Goal: Task Accomplishment & Management: Complete application form

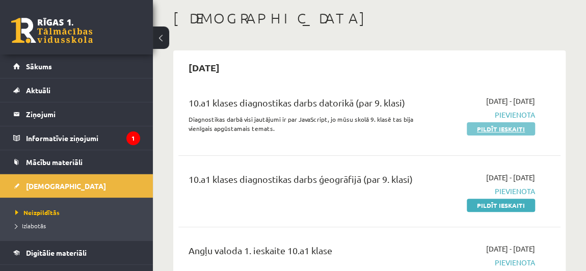
scroll to position [50, 0]
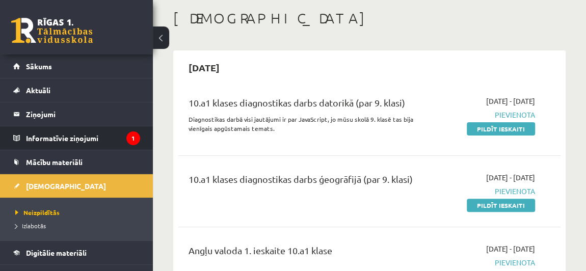
click at [12, 137] on li "Informatīvie ziņojumi 1" at bounding box center [76, 138] width 153 height 24
click at [47, 141] on legend "Informatīvie ziņojumi 1" at bounding box center [83, 137] width 114 height 23
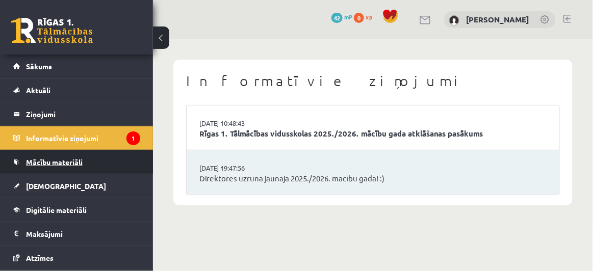
click at [121, 172] on link "Mācību materiāli" at bounding box center [76, 161] width 127 height 23
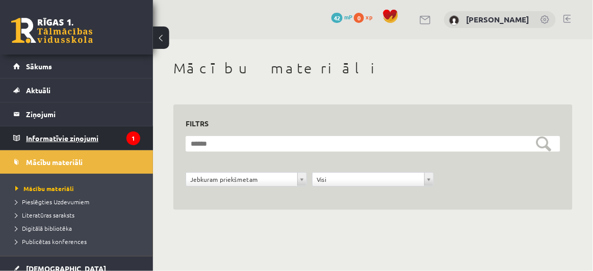
click at [126, 141] on icon "1" at bounding box center [133, 138] width 14 height 14
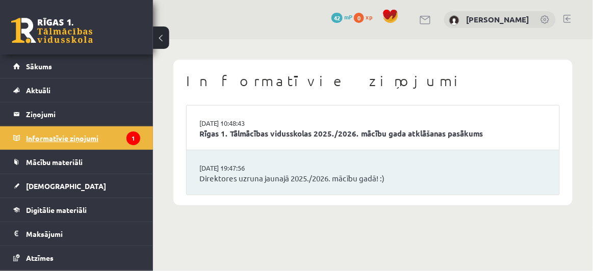
click at [126, 141] on icon "1" at bounding box center [133, 138] width 14 height 14
click at [283, 129] on link "Rīgas 1. Tālmācības vidusskolas 2025./2026. mācību gada atklāšanas pasākums" at bounding box center [372, 134] width 347 height 12
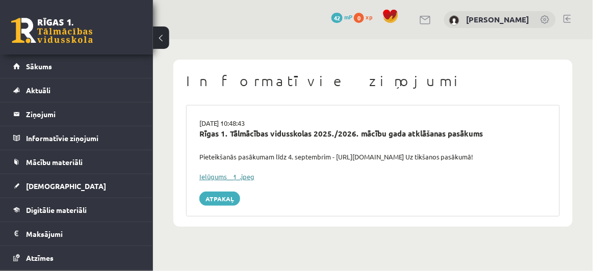
click at [248, 176] on link "Ielūgums__1_.jpeg" at bounding box center [226, 176] width 55 height 9
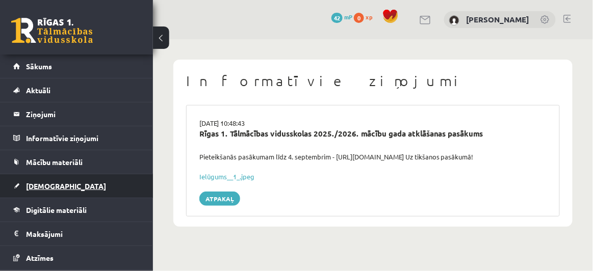
click at [51, 187] on span "[DEMOGRAPHIC_DATA]" at bounding box center [66, 185] width 80 height 9
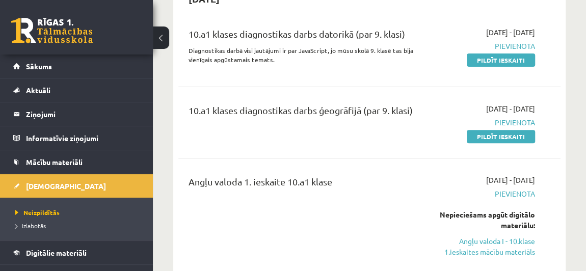
scroll to position [119, 0]
click at [517, 133] on link "Pildīt ieskaiti" at bounding box center [501, 136] width 68 height 13
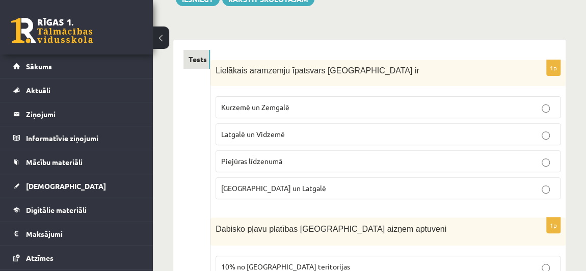
scroll to position [134, 0]
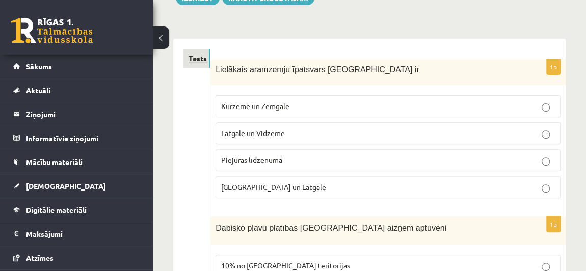
click at [199, 53] on link "Tests" at bounding box center [196, 58] width 26 height 19
click at [200, 58] on link "Tests" at bounding box center [196, 58] width 26 height 19
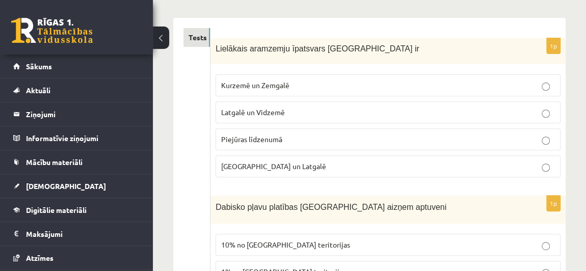
scroll to position [159, 0]
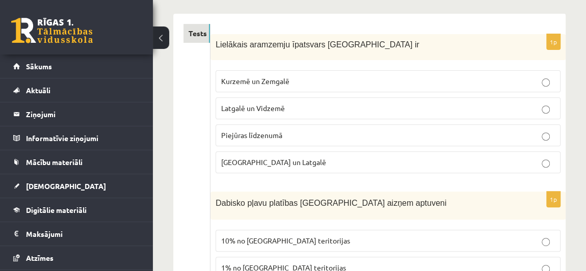
click at [356, 131] on p "Piejūras līdzenumā" at bounding box center [388, 135] width 334 height 11
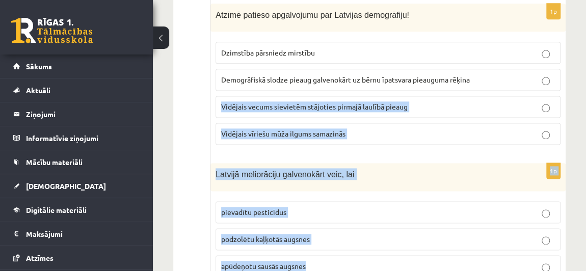
drag, startPoint x: 386, startPoint y: 49, endPoint x: 517, endPoint y: -41, distance: 158.3
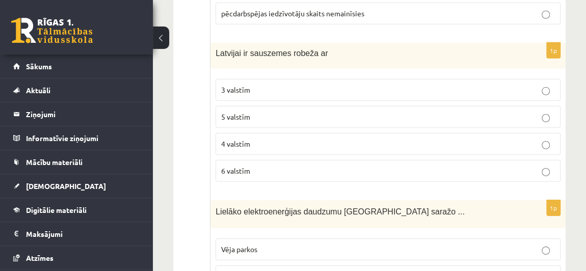
scroll to position [3030, 0]
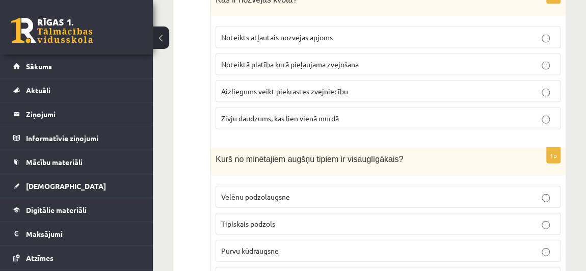
drag, startPoint x: 593, startPoint y: 24, endPoint x: 577, endPoint y: 256, distance: 231.8
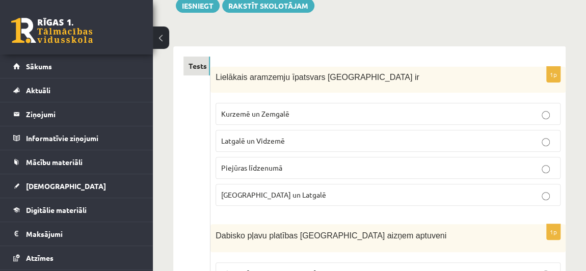
scroll to position [139, 0]
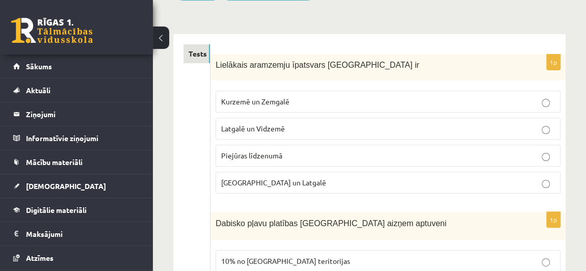
click at [490, 133] on label "Latgalē un Vidzemē" at bounding box center [388, 129] width 345 height 22
click at [418, 89] on fieldset "Kurzemē un Zemgalē Latgalē un Vidzemē Piejūras līdzenumā Sēlijā un Latgalē" at bounding box center [388, 141] width 345 height 111
click at [420, 92] on label "Kurzemē un Zemgalē" at bounding box center [388, 102] width 345 height 22
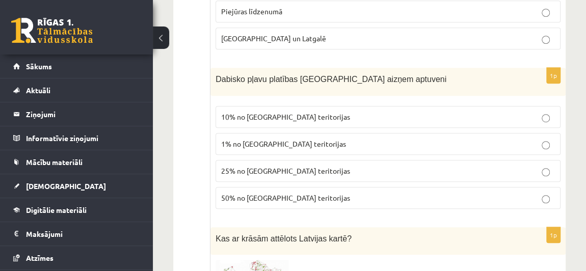
scroll to position [291, 0]
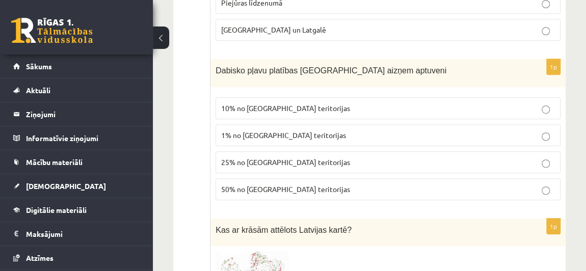
click at [271, 139] on label "1% no Latvijas teritorijas" at bounding box center [388, 135] width 345 height 22
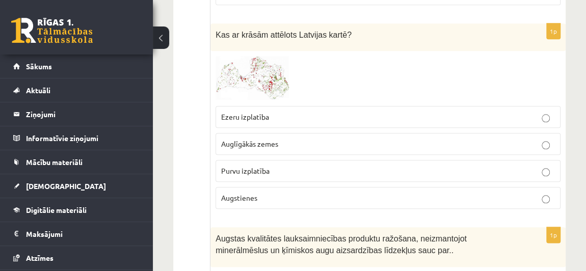
scroll to position [490, 0]
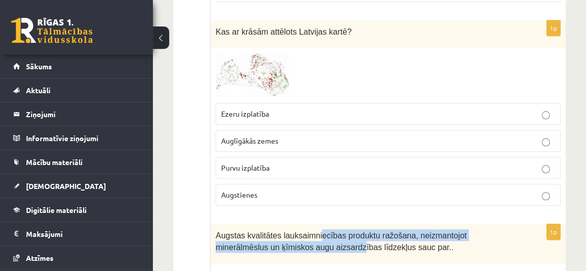
drag, startPoint x: 289, startPoint y: 242, endPoint x: 385, endPoint y: 231, distance: 95.9
click at [339, 224] on div "Augstas kvalitātes lauksaimniecības produktu ražošana, neizmantojot minerālmēsl…" at bounding box center [387, 243] width 355 height 39
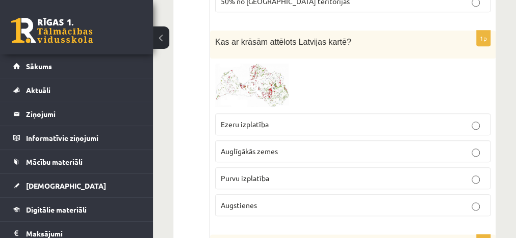
scroll to position [501, 0]
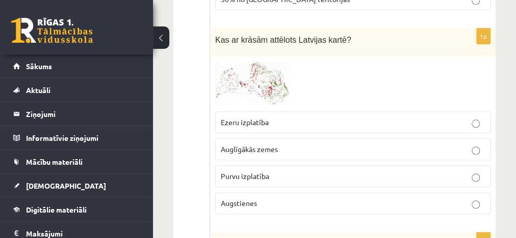
click at [333, 144] on p "Auglīgākās zemes" at bounding box center [353, 149] width 264 height 11
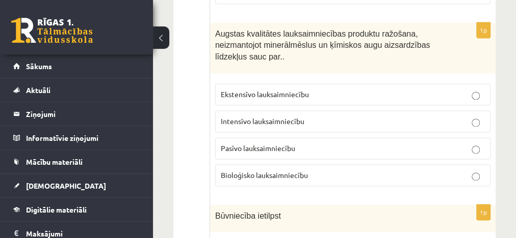
scroll to position [712, 0]
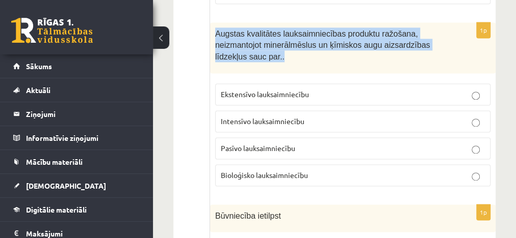
drag, startPoint x: 217, startPoint y: 15, endPoint x: 249, endPoint y: 43, distance: 42.6
click at [249, 43] on p "Augstas kvalitātes lauksaimniecības produktu ražošana, neizmantojot minerālmēsl…" at bounding box center [327, 45] width 224 height 35
copy span "Augstas kvalitātes lauksaimniecības produktu ražošana, neizmantojot minerālmēsl…"
click at [254, 47] on div "Augstas kvalitātes lauksaimniecības produktu ražošana, neizmantojot minerālmēsl…" at bounding box center [352, 47] width 285 height 51
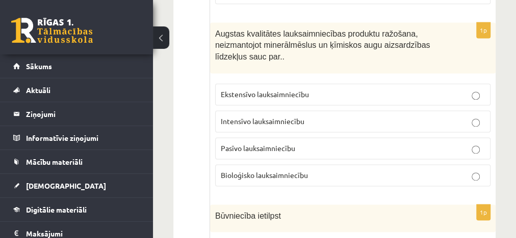
click at [264, 171] on span "Bioloģisko lauksaimniecību" at bounding box center [264, 175] width 87 height 9
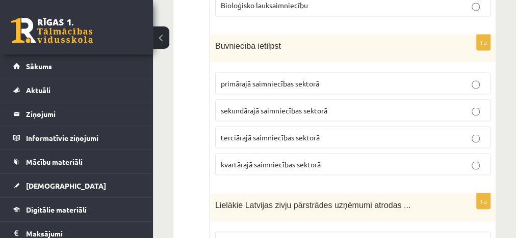
scroll to position [891, 0]
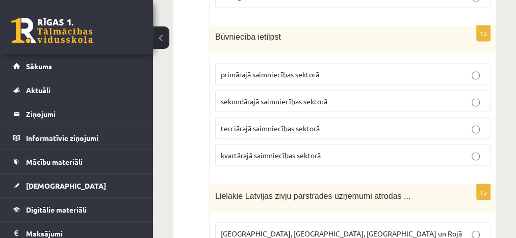
click at [272, 96] on p "sekundārajā saimniecības sektorā" at bounding box center [353, 101] width 264 height 11
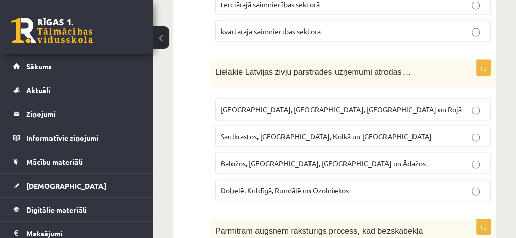
scroll to position [1027, 0]
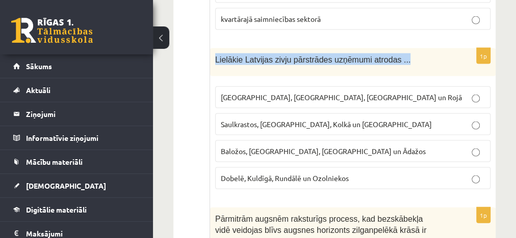
drag, startPoint x: 214, startPoint y: 37, endPoint x: 397, endPoint y: 46, distance: 183.1
click at [397, 48] on div "Lielākie Latvijas zivju pārstrādes uzņēmumi atrodas ..." at bounding box center [352, 62] width 285 height 28
copy span "Lielākie Latvijas zivju pārstrādes uzņēmumi atrodas ..."
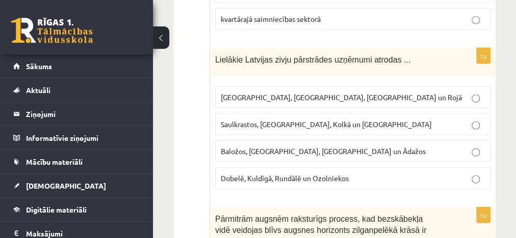
click at [257, 93] on span "Rīgā, Liepājā, Salacgrīvā un Rojā" at bounding box center [341, 97] width 241 height 9
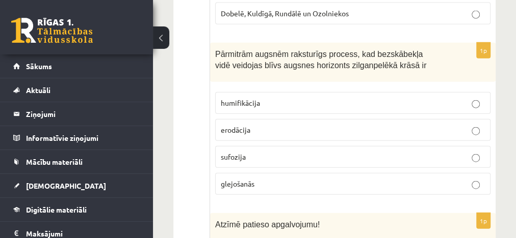
scroll to position [1192, 0]
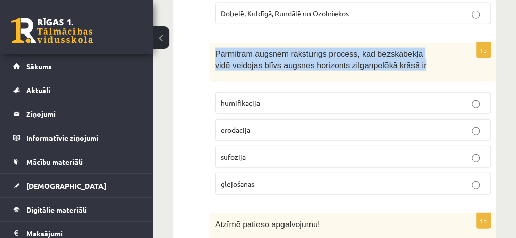
drag, startPoint x: 215, startPoint y: 28, endPoint x: 389, endPoint y: 41, distance: 174.7
click at [389, 48] on p "Pārmitrām augsnēm raksturīgs process, kad bezskābekļa vidē veidojas blīvs augsn…" at bounding box center [327, 59] width 224 height 23
copy span "Pārmitrām augsnēm raksturīgs process, kad bezskābekļa vidē veidojas blīvs augsn…"
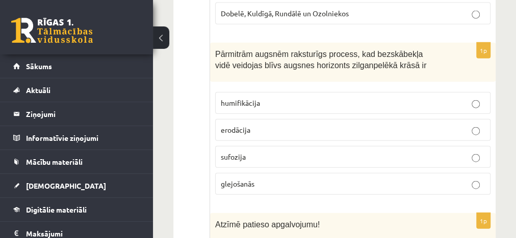
click at [262, 179] on p "glejošanās" at bounding box center [353, 184] width 264 height 11
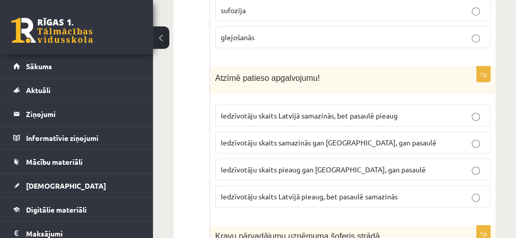
scroll to position [1339, 0]
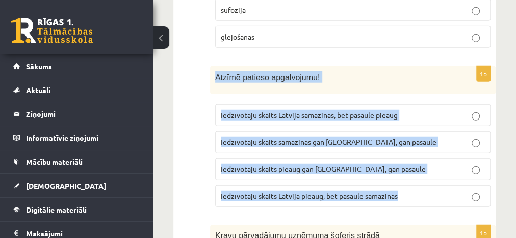
drag, startPoint x: 213, startPoint y: 48, endPoint x: 402, endPoint y: 170, distance: 224.4
click at [402, 170] on div "1p Atzīmē patieso apgalvojumu! Iedzīvotāju skaits Latvijā samazinās, bet pasaul…" at bounding box center [352, 140] width 285 height 149
copy div "Atzīmē patieso apgalvojumu! Iedzīvotāju skaits Latvijā samazinās, bet pasaulē p…"
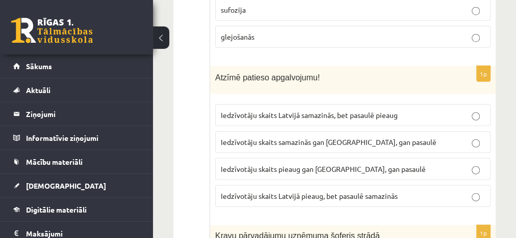
click at [369, 138] on span "Iedzīvotāju skaits samazinās gan Latvijā, gan pasaulē" at bounding box center [329, 142] width 216 height 9
click at [392, 111] on span "Iedzīvotāju skaits Latvijā samazinās, bet pasaulē pieaug" at bounding box center [309, 115] width 177 height 9
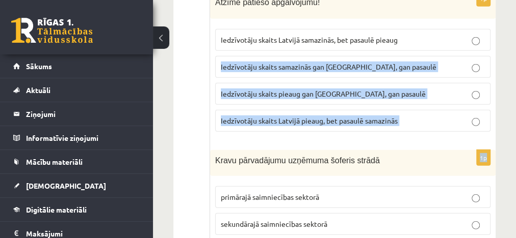
scroll to position [1412, 0]
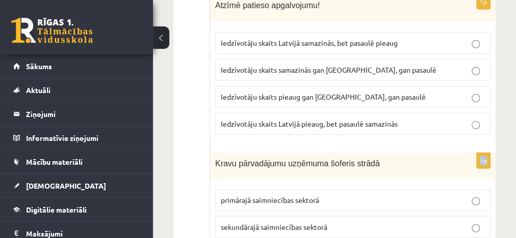
drag, startPoint x: 214, startPoint y: 33, endPoint x: 384, endPoint y: 105, distance: 184.2
click at [390, 153] on div "Kravu pārvadājumu uzņēmuma šoferis strādā" at bounding box center [352, 166] width 285 height 26
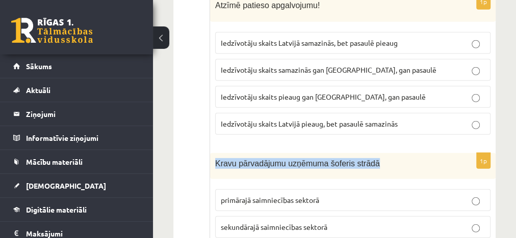
drag, startPoint x: 213, startPoint y: 135, endPoint x: 398, endPoint y: 142, distance: 185.1
click at [398, 153] on div "Kravu pārvadājumu uzņēmuma šoferis strādā" at bounding box center [352, 166] width 285 height 26
copy span "Kravu pārvadājumu uzņēmuma šoferis strādā"
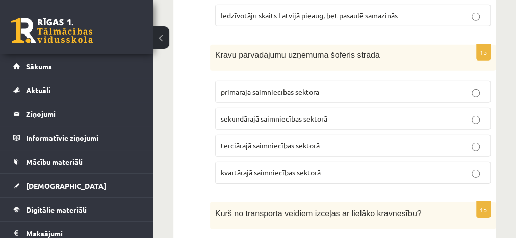
scroll to position [1519, 0]
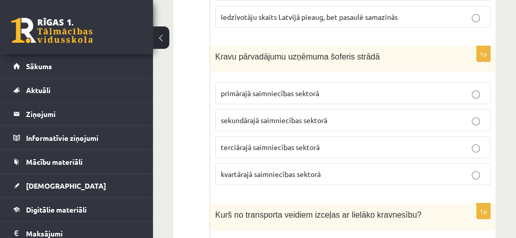
click at [307, 143] on span "terciārajā saimniecības sektorā" at bounding box center [270, 147] width 99 height 9
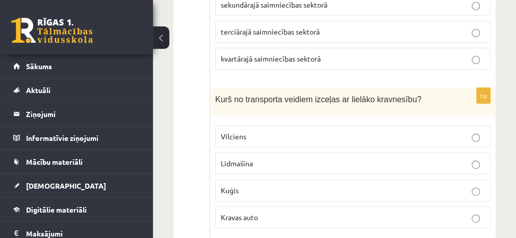
scroll to position [1634, 0]
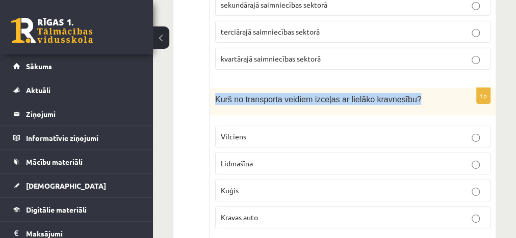
drag, startPoint x: 214, startPoint y: 67, endPoint x: 405, endPoint y: 76, distance: 190.8
click at [405, 88] on div "Kurš no transporta veidiem izceļas ar lielāko kravnesību?" at bounding box center [352, 102] width 285 height 28
copy span "Kurš no transporta veidiem izceļas ar lielāko kravnesību?"
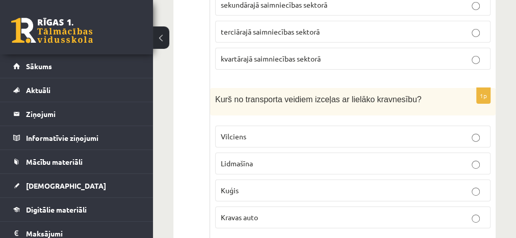
click at [243, 185] on p "Kuģis" at bounding box center [353, 190] width 264 height 11
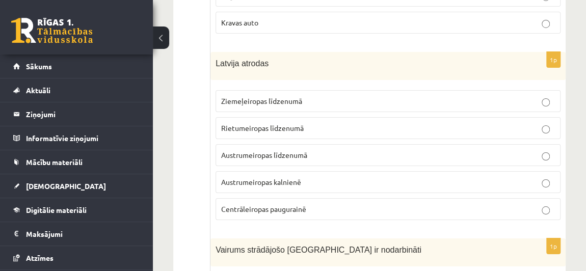
scroll to position [1804, 0]
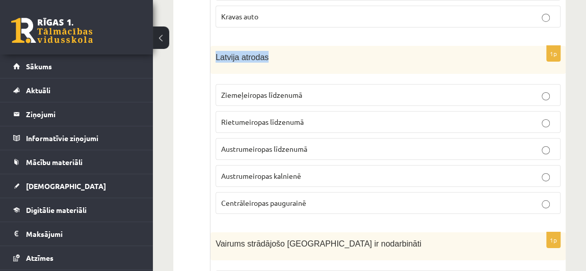
drag, startPoint x: 212, startPoint y: 39, endPoint x: 282, endPoint y: 37, distance: 70.3
click at [282, 46] on div "Latvija atrodas" at bounding box center [387, 60] width 355 height 28
copy span "Latvija atrodas"
click at [353, 53] on div "Latvija atrodas" at bounding box center [387, 60] width 355 height 28
click at [298, 117] on span "Rietumeiropas līdzenumā" at bounding box center [262, 121] width 83 height 9
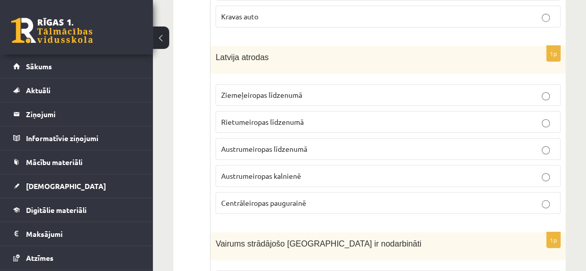
click at [292, 86] on label "Ziemeļeiropas līdzenumā" at bounding box center [388, 95] width 345 height 22
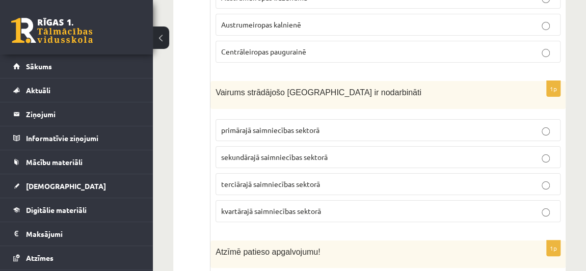
scroll to position [1956, 0]
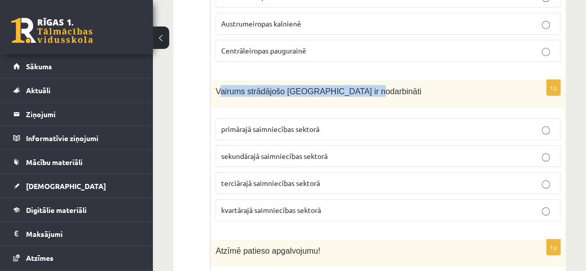
drag, startPoint x: 217, startPoint y: 69, endPoint x: 352, endPoint y: 73, distance: 135.1
click at [352, 85] on p "Vairums strādājošo Latvijā ir nodarbināti" at bounding box center [363, 91] width 294 height 12
drag, startPoint x: 212, startPoint y: 70, endPoint x: 348, endPoint y: 79, distance: 136.3
click at [348, 80] on div "Vairums strādājošo Latvijā ir nodarbināti" at bounding box center [387, 94] width 355 height 28
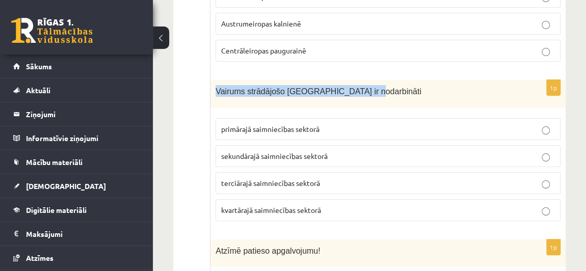
click at [347, 80] on div "Vairums strādājošo Latvijā ir nodarbināti" at bounding box center [387, 94] width 355 height 28
copy span "Vairums strādājošo Latvijā ir nodarbināti"
drag, startPoint x: 215, startPoint y: 70, endPoint x: 382, endPoint y: 71, distance: 166.6
click at [382, 85] on p "Vairums strādājošo Latvijā ir nodarbināti" at bounding box center [363, 91] width 294 height 12
copy span "Vairums strādājošo Latvijā ir nodarbināti"
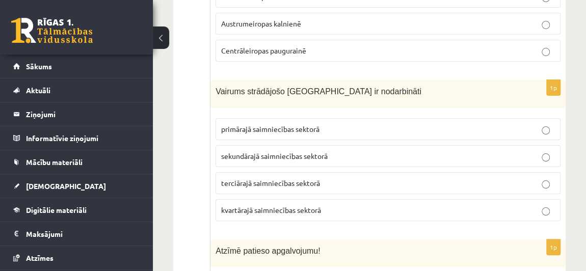
click at [251, 178] on span "terciārajā saimniecības sektorā" at bounding box center [270, 182] width 99 height 9
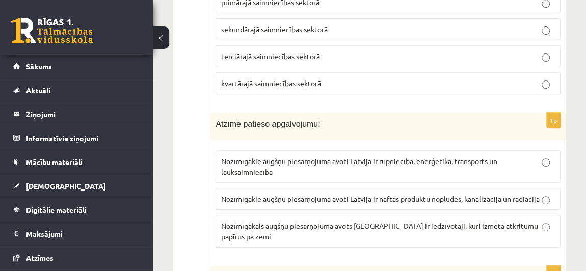
scroll to position [2090, 0]
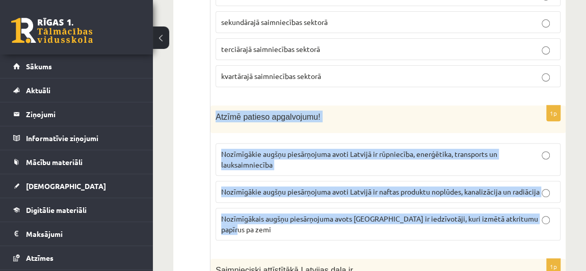
drag, startPoint x: 212, startPoint y: 93, endPoint x: 541, endPoint y: 202, distance: 346.1
click at [541, 202] on div "1p Atzīmē patieso apgalvojumu! Nozīmīgākie augšņu piesārņojuma avoti Latvijā ir…" at bounding box center [387, 177] width 355 height 144
copy div "Atzīmē patieso apgalvojumu! Nozīmīgākie augšņu piesārņojuma avoti Latvijā ir rū…"
click at [520, 115] on div "1p Atzīmē patieso apgalvojumu! Nozīmīgākie augšņu piesārņojuma avoti Latvijā ir…" at bounding box center [387, 177] width 355 height 144
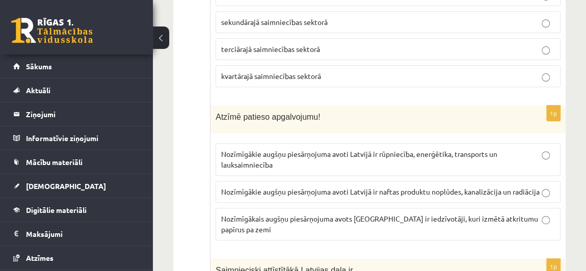
click at [521, 149] on p "Nozīmīgākie augšņu piesārņojuma avoti Latvijā ir rūpniecība, enerģētika, transp…" at bounding box center [388, 159] width 334 height 21
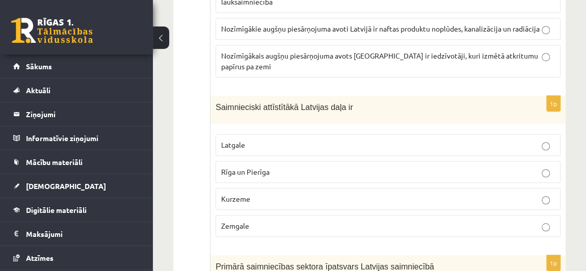
scroll to position [2264, 0]
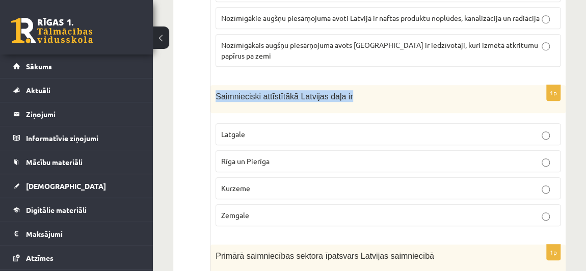
drag, startPoint x: 213, startPoint y: 62, endPoint x: 357, endPoint y: 73, distance: 144.1
click at [357, 85] on div "Saimnieciski attīstītākā Latvijas daļa ir" at bounding box center [387, 99] width 355 height 28
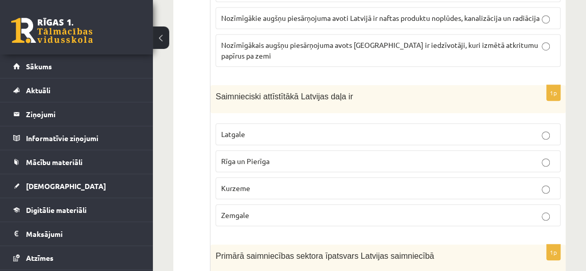
click at [271, 156] on p "Rīga un Pierīga" at bounding box center [388, 161] width 334 height 11
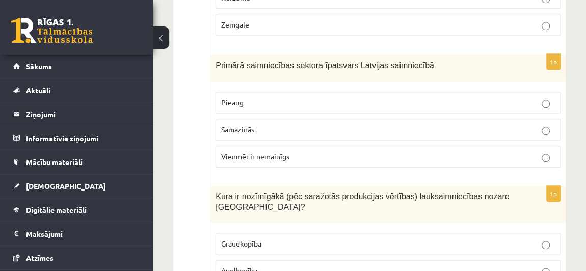
scroll to position [2452, 0]
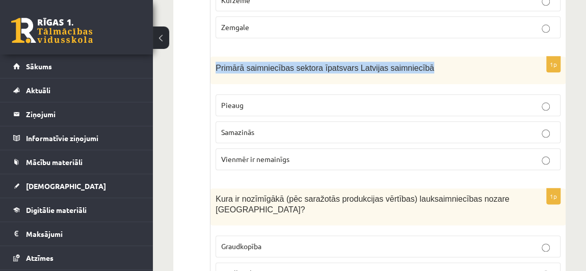
drag, startPoint x: 214, startPoint y: 30, endPoint x: 414, endPoint y: 45, distance: 200.3
click at [414, 57] on div "Primārā saimniecības sektora īpatsvars Latvijas saimniecībā" at bounding box center [387, 71] width 355 height 28
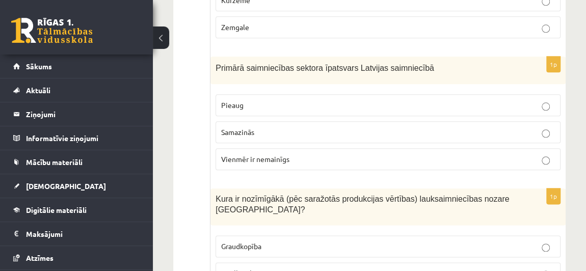
click at [279, 121] on label "Samazinās" at bounding box center [388, 132] width 345 height 22
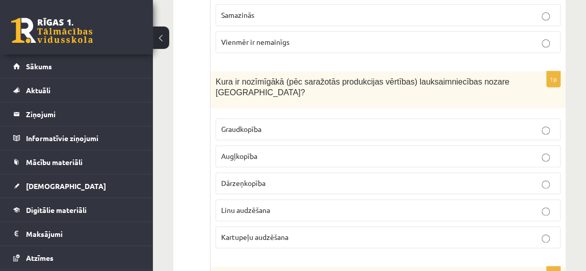
scroll to position [2570, 0]
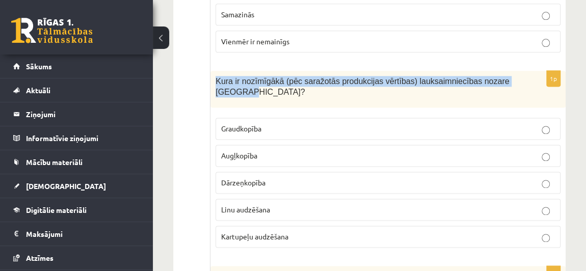
drag, startPoint x: 216, startPoint y: 40, endPoint x: 507, endPoint y: 50, distance: 291.6
click at [507, 71] on div "Kura ir nozīmīgākā (pēc saražotās produkcijas vērtības) lauksaimniecības nozare…" at bounding box center [387, 89] width 355 height 37
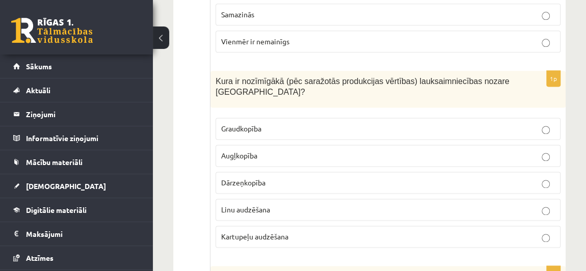
click at [276, 123] on p "Graudkopība" at bounding box center [388, 128] width 334 height 11
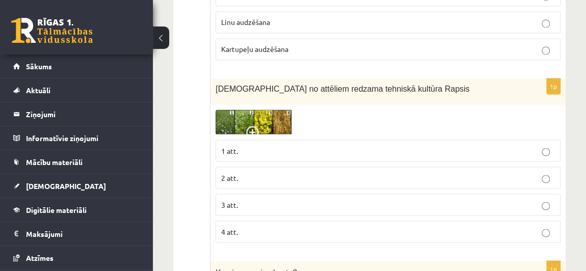
scroll to position [2758, 0]
click at [250, 145] on p "1 att." at bounding box center [388, 150] width 334 height 11
click at [241, 199] on p "3 att." at bounding box center [388, 204] width 334 height 11
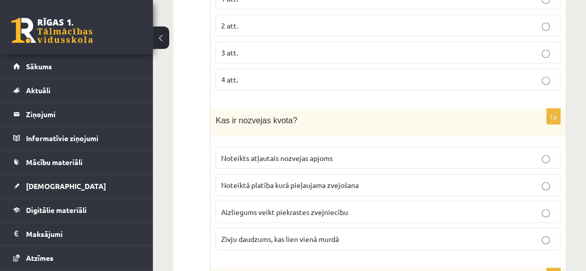
scroll to position [2910, 0]
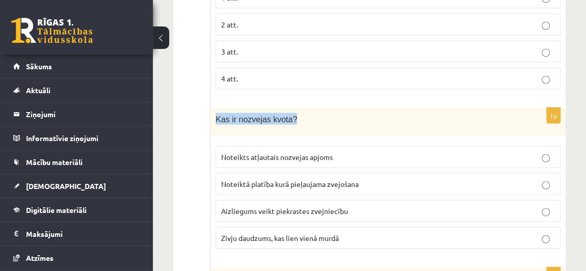
drag, startPoint x: 214, startPoint y: 69, endPoint x: 290, endPoint y: 62, distance: 76.3
click at [290, 108] on div "Kas ir nozvejas kvota?" at bounding box center [387, 122] width 355 height 28
click at [333, 179] on span "Noteiktā platība kurā pieļaujama zvejošana" at bounding box center [290, 183] width 138 height 9
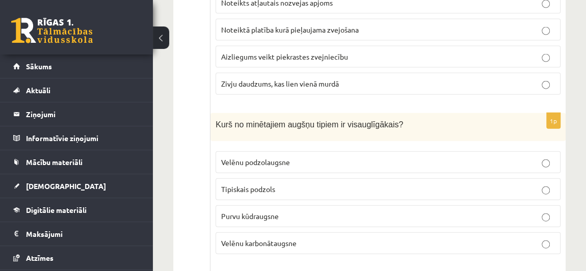
scroll to position [3066, 0]
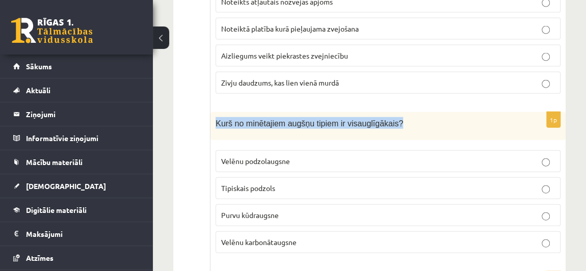
drag, startPoint x: 214, startPoint y: 71, endPoint x: 421, endPoint y: 65, distance: 207.4
click at [421, 112] on div "Kurš no minētajiem augšņu tipiem ir visauglīgākais?" at bounding box center [387, 126] width 355 height 28
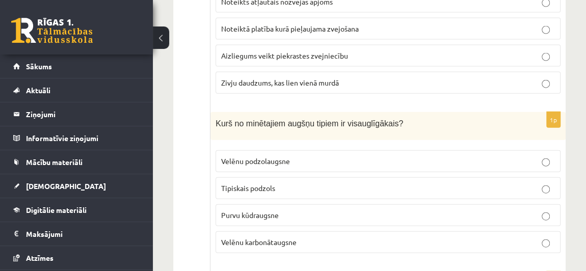
click at [281, 210] on p "Purvu kūdraugsne" at bounding box center [388, 215] width 334 height 11
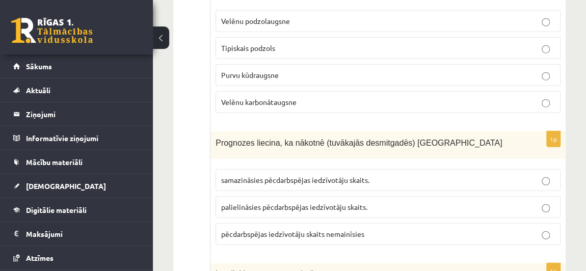
scroll to position [3222, 0]
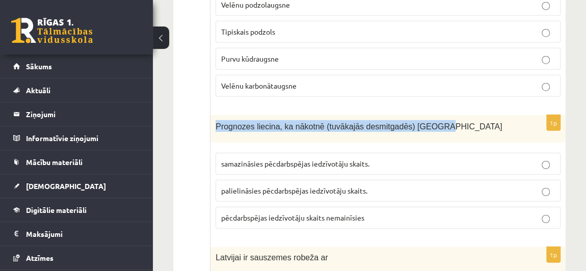
drag, startPoint x: 214, startPoint y: 68, endPoint x: 431, endPoint y: 67, distance: 216.5
click at [431, 115] on div "Prognozes liecina, ka nākotnē (tuvākajās desmitgadēs) Latvijā" at bounding box center [387, 129] width 355 height 28
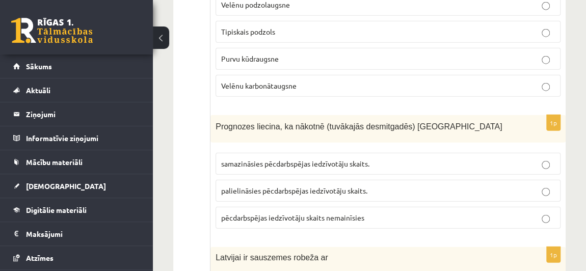
click at [384, 185] on p "palielināsies pēcdarbspējas iedzīvotāju skaits." at bounding box center [388, 190] width 334 height 11
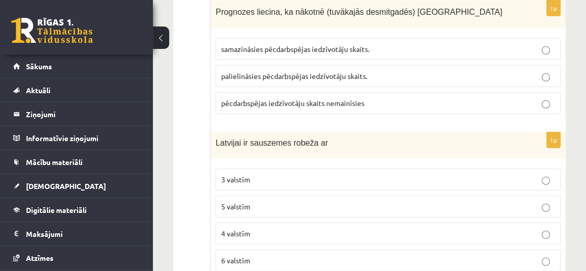
scroll to position [3337, 0]
drag, startPoint x: 214, startPoint y: 86, endPoint x: 340, endPoint y: 98, distance: 126.5
click at [340, 132] on div "Latvijai ir sauszemes robeža ar" at bounding box center [387, 145] width 355 height 26
click at [256, 228] on p "4 valstīm" at bounding box center [388, 233] width 334 height 11
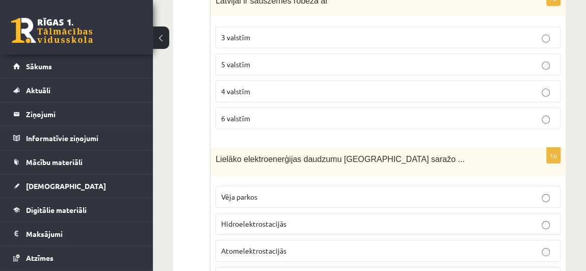
scroll to position [3479, 0]
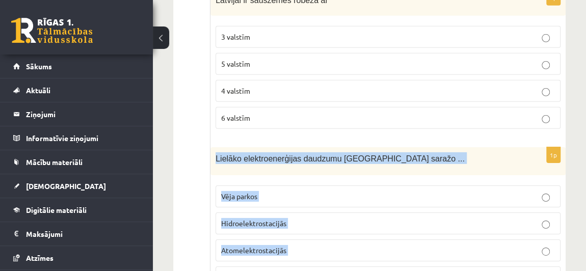
drag, startPoint x: 214, startPoint y: 97, endPoint x: 293, endPoint y: 244, distance: 166.4
click at [293, 244] on div "1p Lielāko elektroenerģijas daudzumu Latvijā saražo ... Vēja parkos Hidroelektr…" at bounding box center [387, 235] width 355 height 176
click at [339, 212] on label "Hidroelektrostacijās" at bounding box center [388, 223] width 345 height 22
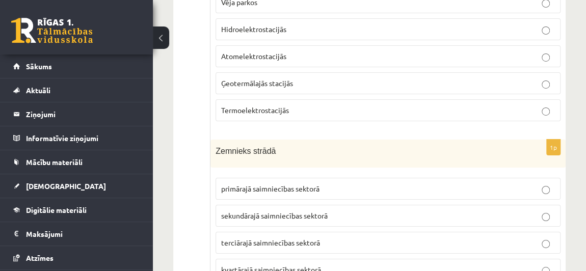
scroll to position [3703, 0]
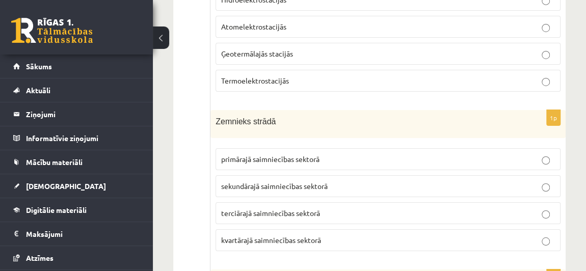
click at [302, 148] on label "primārajā saimniecības sektorā" at bounding box center [388, 159] width 345 height 22
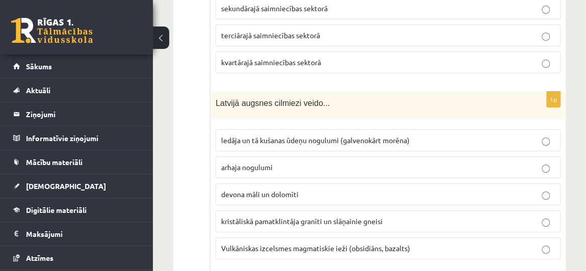
scroll to position [3884, 0]
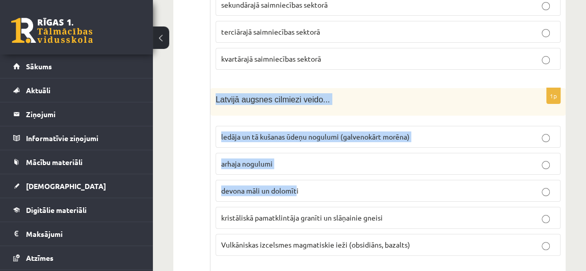
drag, startPoint x: 214, startPoint y: 37, endPoint x: 296, endPoint y: 132, distance: 125.7
click at [296, 132] on div "1p Latvijā augsnes cilmiezi veido... ledāja un tā kušanas ūdeņu nogulumi (galve…" at bounding box center [387, 176] width 355 height 176
click at [368, 88] on div "Latvijā augsnes cilmiezi veido..." at bounding box center [387, 102] width 355 height 28
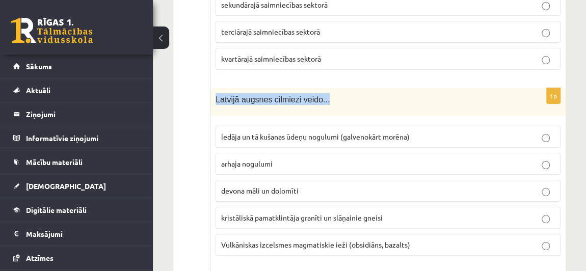
drag, startPoint x: 212, startPoint y: 37, endPoint x: 330, endPoint y: 37, distance: 117.2
click at [330, 88] on div "Latvijā augsnes cilmiezi veido..." at bounding box center [387, 102] width 355 height 28
click at [303, 240] on span "Vulkāniskas izcelsmes magmatiskie ieži (obsidiāns, bazalts)" at bounding box center [315, 244] width 189 height 9
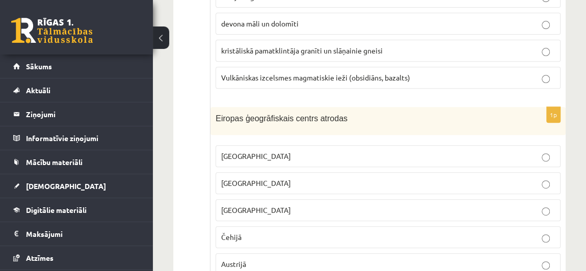
scroll to position [4052, 0]
click at [252, 172] on label "Lietuvā" at bounding box center [388, 183] width 345 height 22
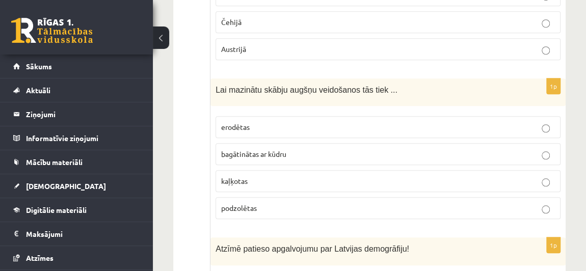
scroll to position [4267, 0]
drag, startPoint x: 217, startPoint y: 25, endPoint x: 226, endPoint y: 31, distance: 10.0
click at [226, 78] on div "Lai mazinātu skābju augšņu veidošanos tās tiek ..." at bounding box center [387, 92] width 355 height 28
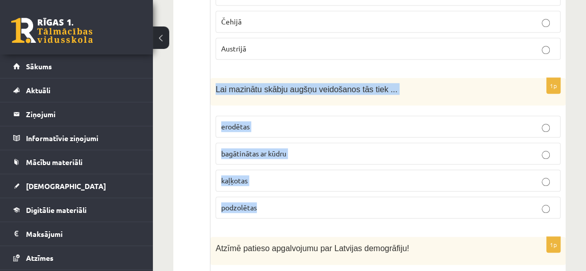
drag, startPoint x: 214, startPoint y: 23, endPoint x: 285, endPoint y: 142, distance: 138.0
click at [285, 142] on div "1p Lai mazinātu skābju augšņu veidošanos tās tiek ... erodētas bagātinātas ar k…" at bounding box center [387, 152] width 355 height 149
click at [315, 78] on div "Lai mazinātu skābju augšņu veidošanos tās tiek ..." at bounding box center [387, 92] width 355 height 28
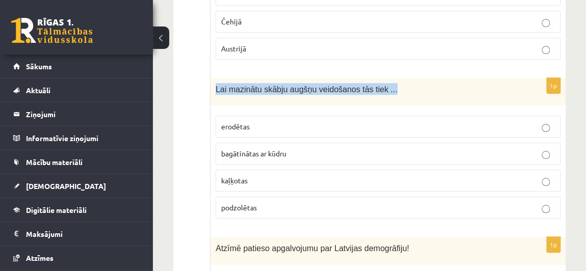
drag, startPoint x: 214, startPoint y: 23, endPoint x: 379, endPoint y: 18, distance: 164.6
click at [379, 78] on div "Lai mazinātu skābju augšņu veidošanos tās tiek ..." at bounding box center [387, 92] width 355 height 28
click at [379, 83] on p "Lai mazinātu skābju augšņu veidošanos tās tiek ..." at bounding box center [363, 89] width 294 height 12
drag, startPoint x: 213, startPoint y: 23, endPoint x: 407, endPoint y: 30, distance: 193.7
click at [407, 78] on div "Lai mazinātu skābju augšņu veidošanos tās tiek ..." at bounding box center [387, 92] width 355 height 28
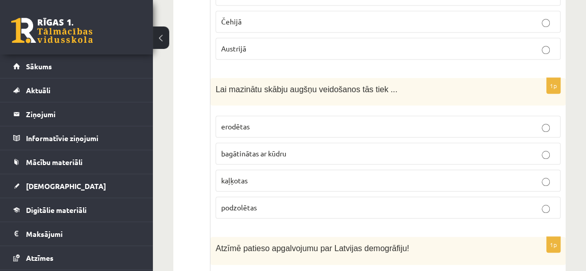
click at [262, 175] on p "kaļķotas" at bounding box center [388, 180] width 334 height 11
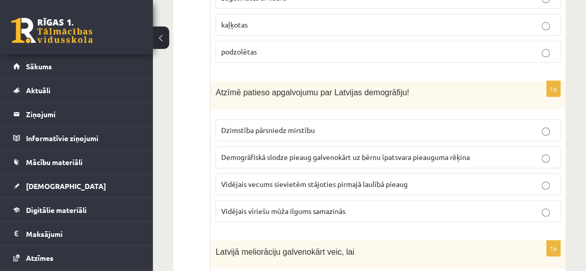
scroll to position [4419, 0]
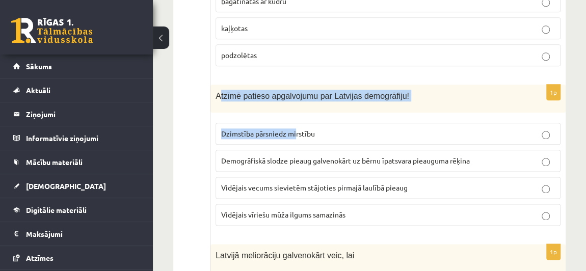
drag, startPoint x: 218, startPoint y: 25, endPoint x: 294, endPoint y: 76, distance: 92.3
click at [294, 85] on div "1p Atzīmē patieso apgalvojumu par Latvijas demogrāfiju! Dzimstība pārsniedz mir…" at bounding box center [387, 159] width 355 height 149
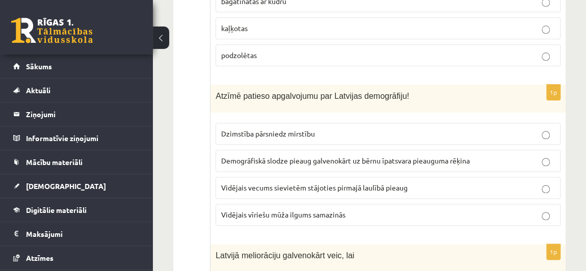
click at [347, 85] on div "1p Atzīmē patieso apgalvojumu par Latvijas demogrāfiju! Dzimstība pārsniedz mir…" at bounding box center [387, 159] width 355 height 149
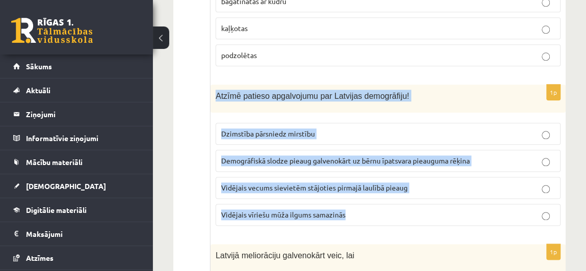
drag, startPoint x: 213, startPoint y: 25, endPoint x: 354, endPoint y: 146, distance: 186.1
click at [354, 146] on div "1p Atzīmē patieso apgalvojumu par Latvijas demogrāfiju! Dzimstība pārsniedz mir…" at bounding box center [387, 159] width 355 height 149
click at [364, 177] on label "Vidējais vecums sievietēm stājoties pirmajā laulībā pieaug" at bounding box center [388, 188] width 345 height 22
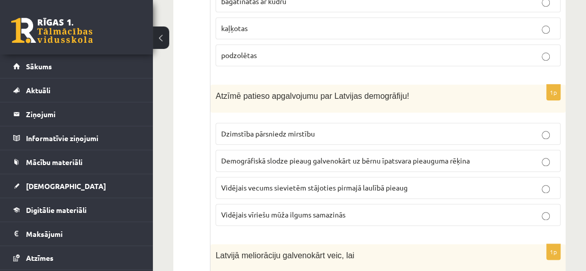
click at [360, 183] on span "Vidējais vecums sievietēm stājoties pirmajā laulībā pieaug" at bounding box center [314, 187] width 186 height 9
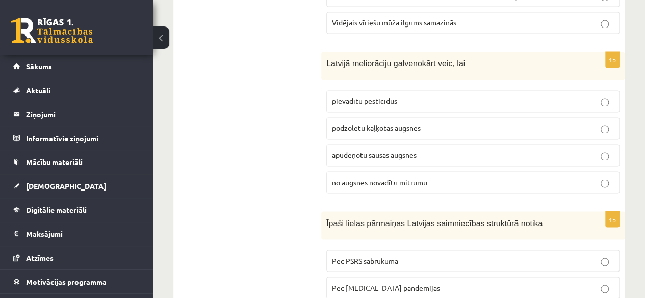
scroll to position [4536, 0]
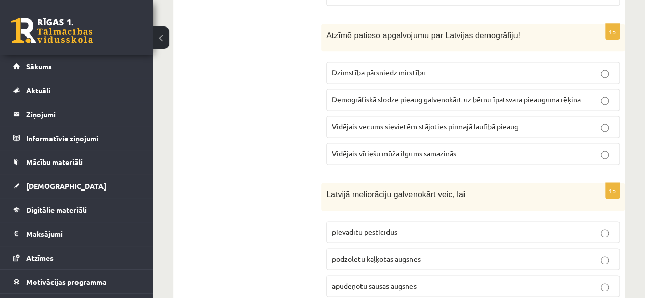
drag, startPoint x: 324, startPoint y: 107, endPoint x: 457, endPoint y: 111, distance: 132.5
click at [457, 183] on div "Latvijā meliorāciju galvenokārt veic, lai" at bounding box center [472, 197] width 303 height 28
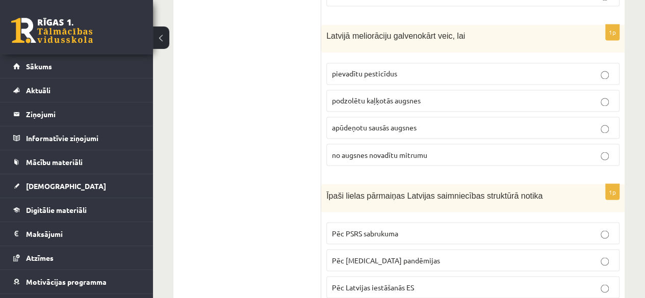
scroll to position [4719, 0]
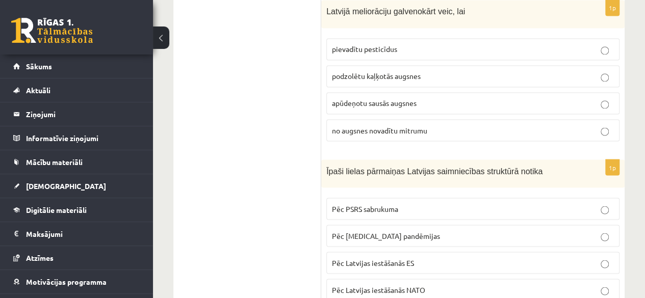
click at [462, 230] on p "Pēc covid 19 pandēmijas" at bounding box center [473, 235] width 282 height 11
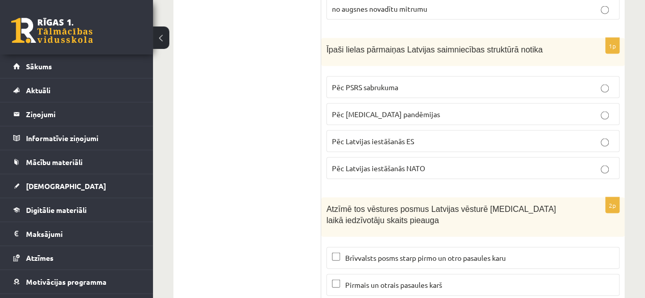
scroll to position [4841, 0]
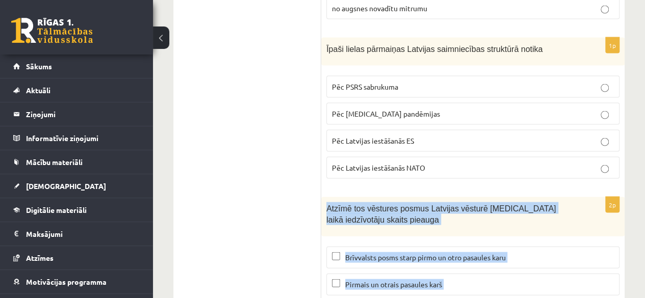
drag, startPoint x: 325, startPoint y: 117, endPoint x: 511, endPoint y: 266, distance: 238.1
click at [511, 266] on div "2p Atzīmē tos vēstures posmus Latvijas vēsturē kuru laikā iedzīvotāju skaits pi…" at bounding box center [472, 277] width 303 height 160
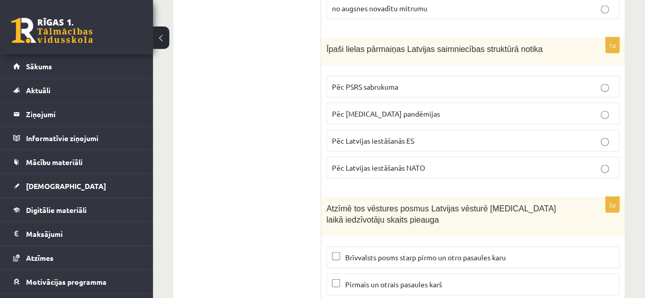
click at [385, 253] on span "Brīvvalsts posms starp pirmo un otro pasaules karu" at bounding box center [425, 257] width 160 height 9
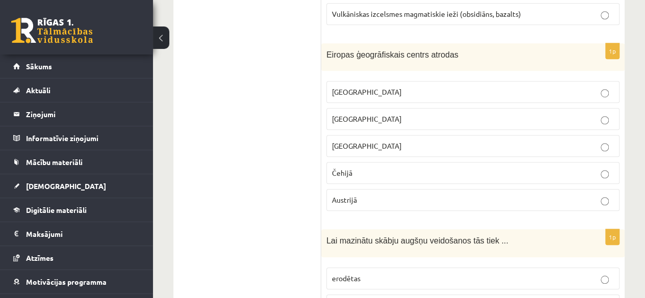
scroll to position [4138, 0]
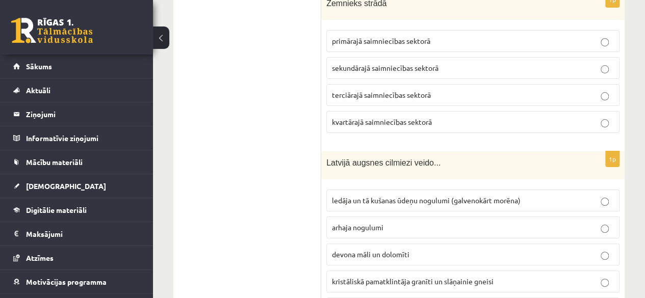
scroll to position [3856, 0]
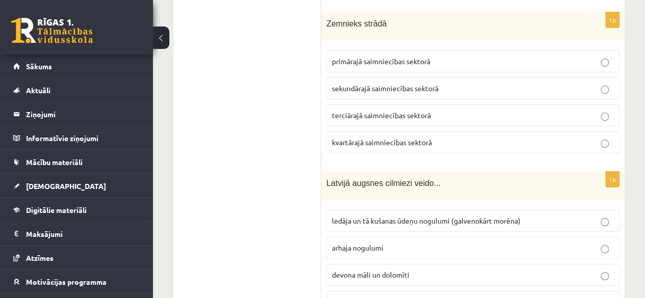
drag, startPoint x: 650, startPoint y: 3, endPoint x: 648, endPoint y: 228, distance: 225.7
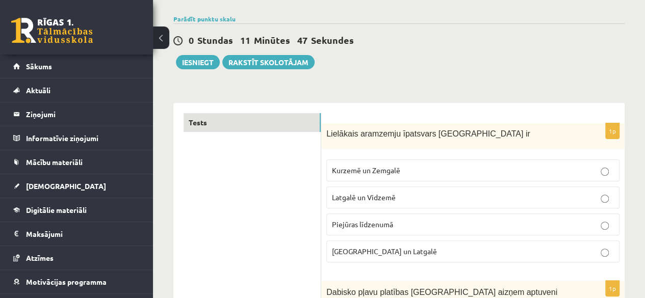
scroll to position [0, 0]
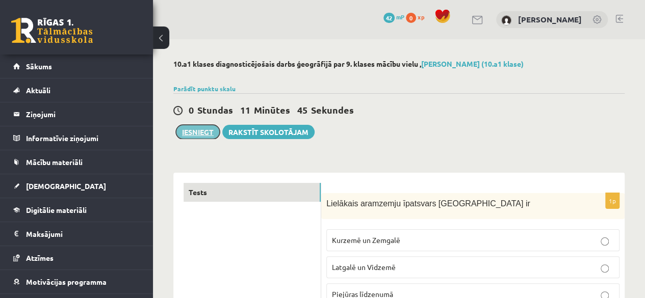
click at [185, 128] on button "Iesniegt" at bounding box center [198, 132] width 44 height 14
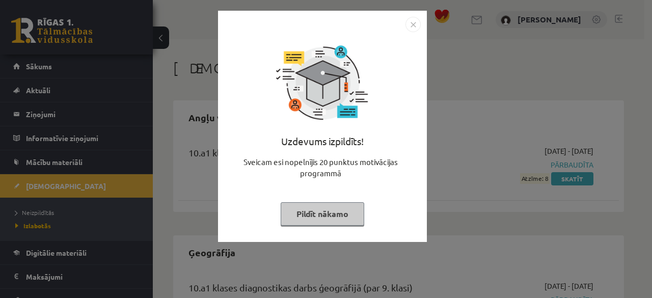
click at [414, 25] on img "Close" at bounding box center [413, 24] width 15 height 15
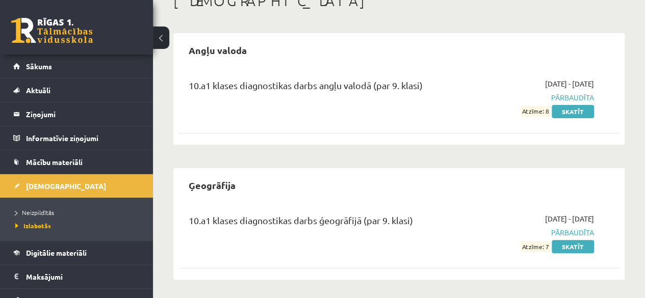
scroll to position [68, 0]
click at [569, 241] on link "Skatīt" at bounding box center [572, 245] width 42 height 13
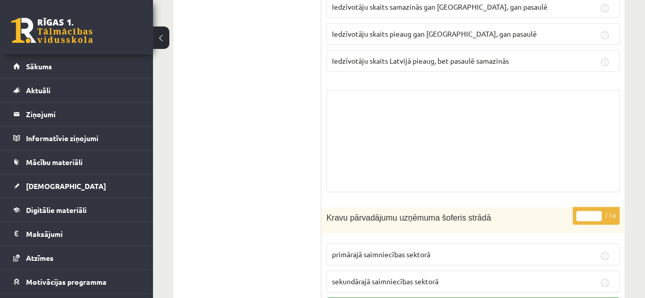
scroll to position [2396, 0]
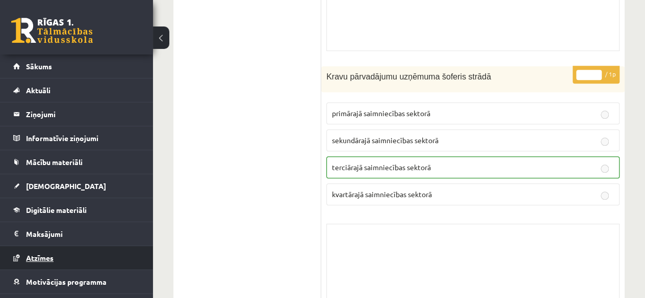
click at [51, 248] on link "Atzīmes" at bounding box center [76, 257] width 127 height 23
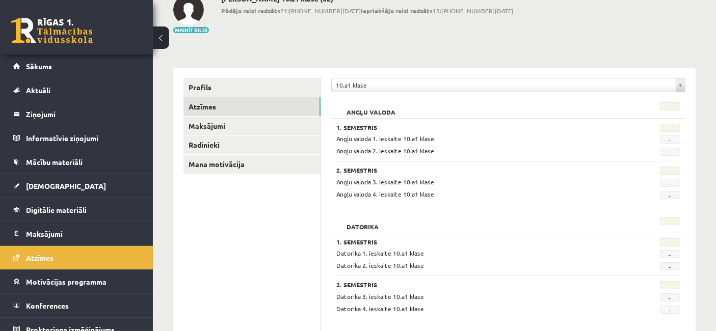
scroll to position [80, 0]
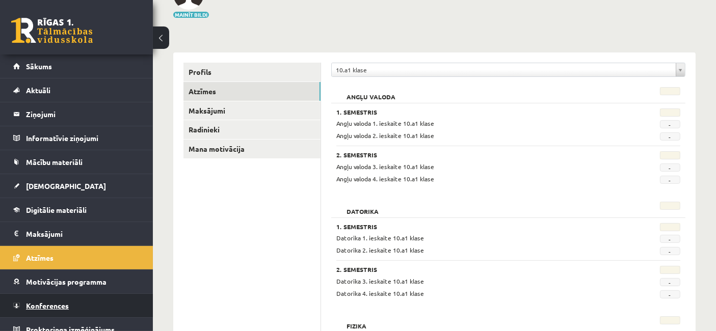
click at [72, 298] on link "Konferences" at bounding box center [76, 305] width 127 height 23
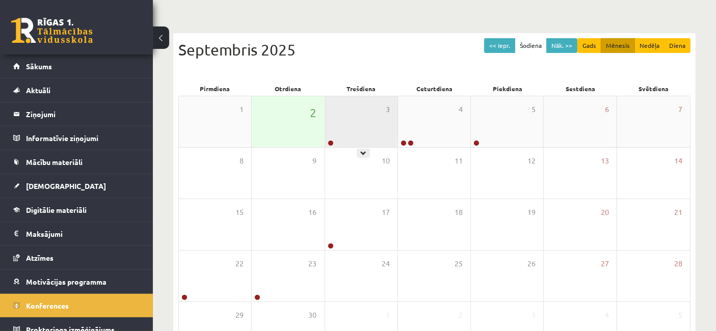
click at [360, 135] on div "3" at bounding box center [361, 121] width 72 height 51
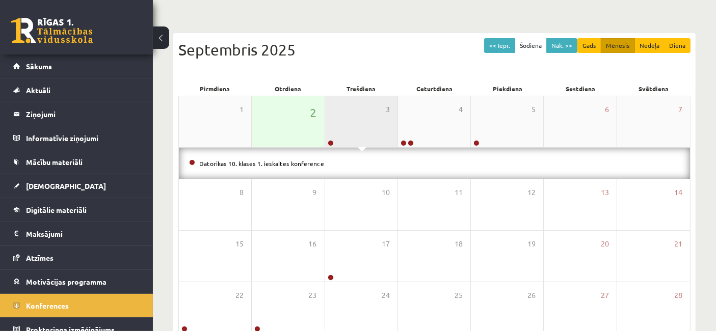
click at [386, 137] on div "3" at bounding box center [361, 121] width 72 height 51
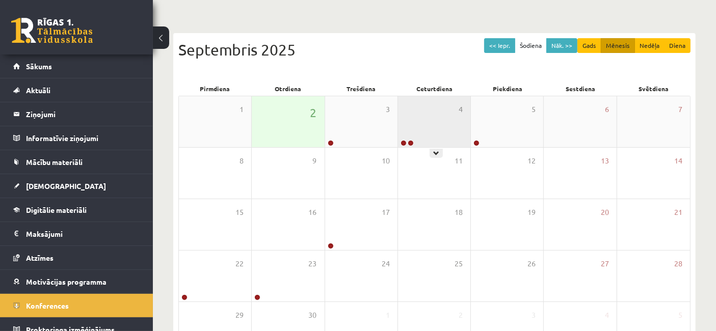
click at [417, 132] on div "4" at bounding box center [434, 121] width 72 height 51
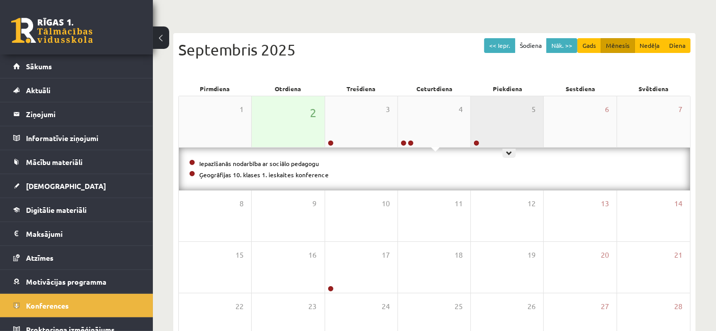
click at [477, 126] on div "5" at bounding box center [507, 121] width 72 height 51
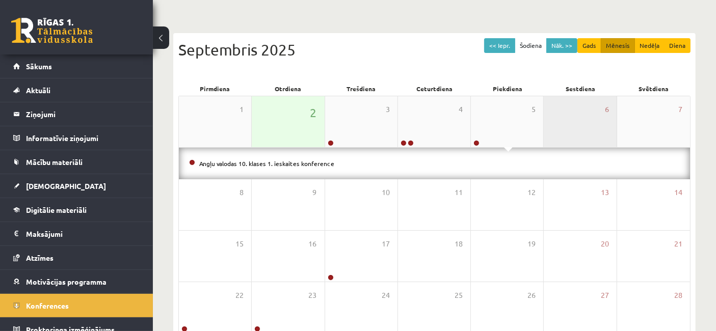
click at [556, 127] on div "6" at bounding box center [580, 121] width 72 height 51
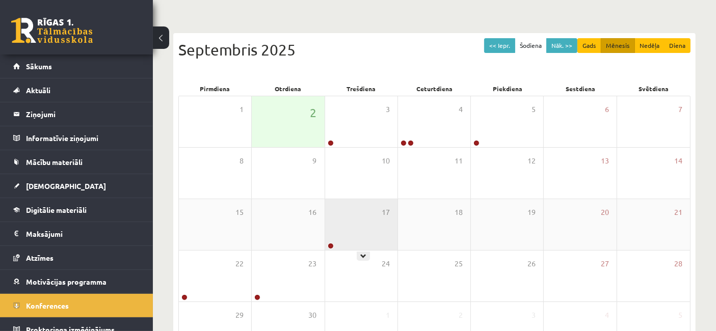
click at [339, 229] on div "17" at bounding box center [361, 224] width 72 height 51
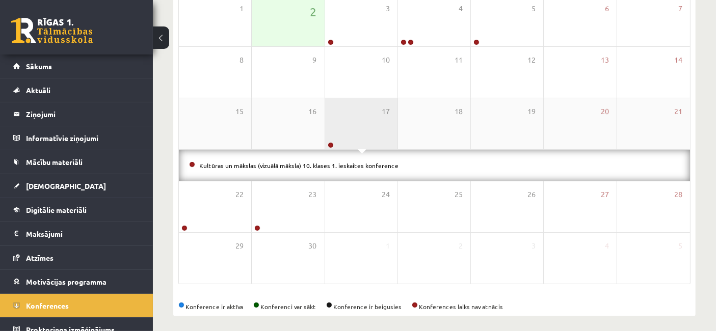
scroll to position [186, 0]
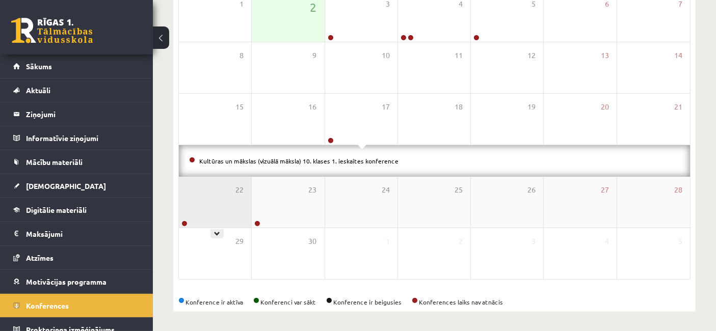
click at [215, 226] on div "22" at bounding box center [215, 202] width 72 height 51
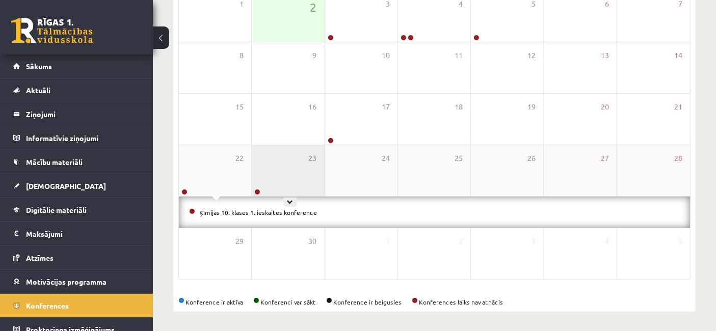
click at [267, 189] on div "23" at bounding box center [288, 170] width 72 height 51
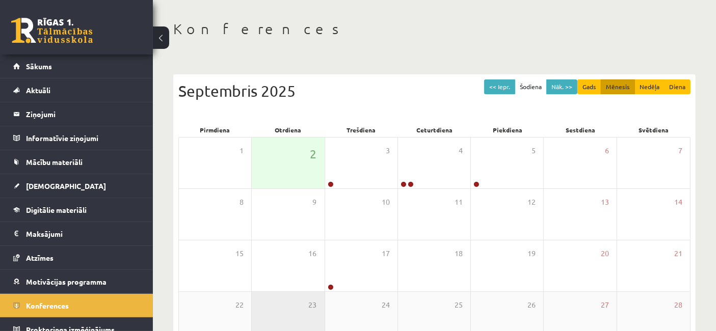
scroll to position [10, 0]
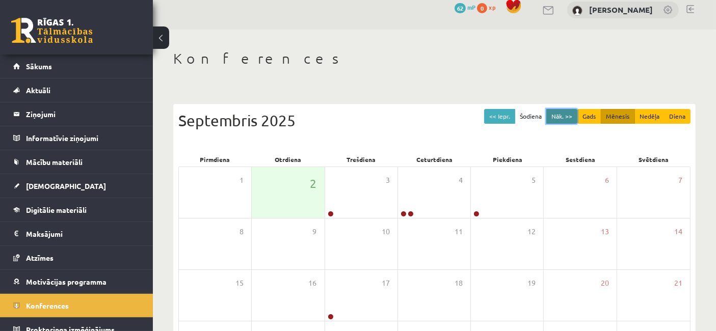
click at [561, 118] on button "Nāk. >>" at bounding box center [561, 116] width 31 height 15
click at [572, 117] on button "Nāk. >>" at bounding box center [561, 116] width 31 height 15
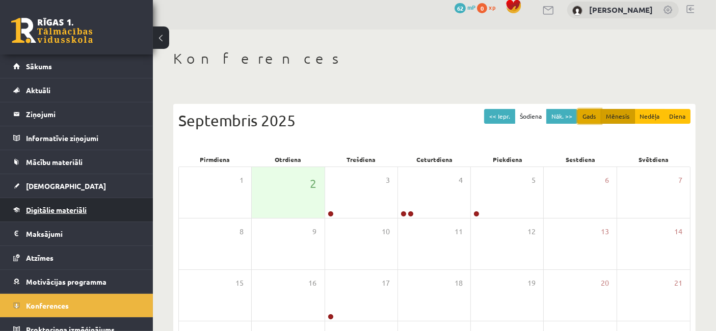
click at [595, 117] on button "Gads" at bounding box center [589, 116] width 24 height 15
click at [595, 117] on div "<< Iepr. Šodiena Nāk. >> Gads Mēnesis Nedēļa Diena Septembris 2025 Pirmdiena Ot…" at bounding box center [434, 296] width 522 height 384
click at [582, 113] on div "<< Iepr. Šodiena Nāk. >> Gads Mēnesis Nedēļa Diena Septembris 2025 Pirmdiena Ot…" at bounding box center [434, 296] width 522 height 384
click at [572, 113] on div "<< Iepr. Šodiena Nāk. >> Gads Mēnesis Nedēļa Diena Septembris 2025 Pirmdiena Ot…" at bounding box center [434, 296] width 522 height 384
click at [586, 113] on div "<< Iepr. Šodiena Nāk. >> Gads Mēnesis Nedēļa Diena Septembris 2025 Pirmdiena Ot…" at bounding box center [434, 296] width 522 height 384
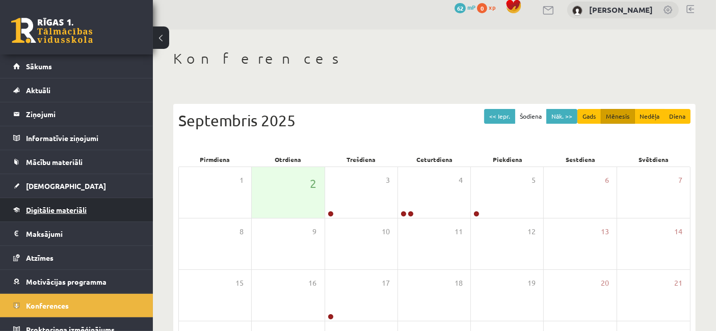
click at [569, 113] on div "<< Iepr. Šodiena Nāk. >> Gads Mēnesis Nedēļa Diena Septembris 2025 Pirmdiena Ot…" at bounding box center [434, 296] width 522 height 384
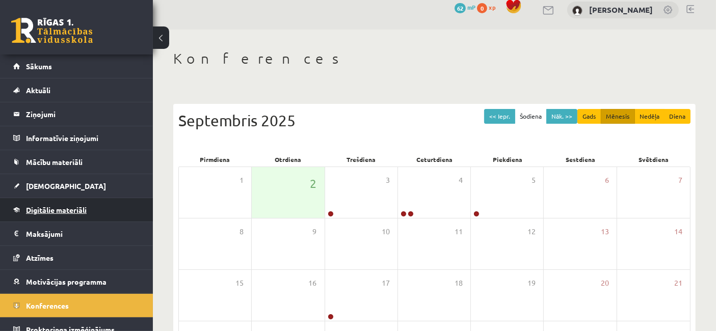
click at [528, 116] on div "<< Iepr. Šodiena Nāk. >> Gads Mēnesis Nedēļa Diena Septembris 2025 Pirmdiena Ot…" at bounding box center [434, 296] width 522 height 384
click at [66, 202] on link "Digitālie materiāli" at bounding box center [76, 209] width 127 height 23
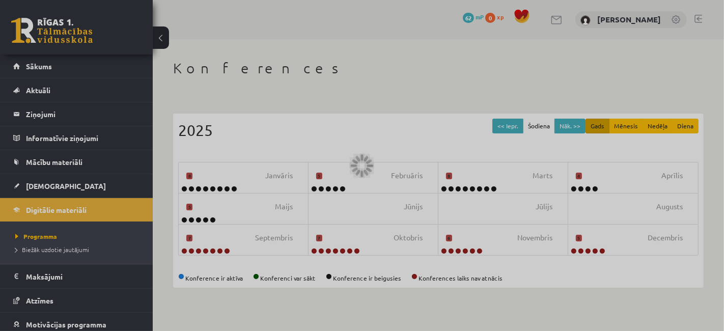
click at [117, 189] on div at bounding box center [362, 165] width 724 height 331
click at [223, 176] on div at bounding box center [362, 165] width 724 height 331
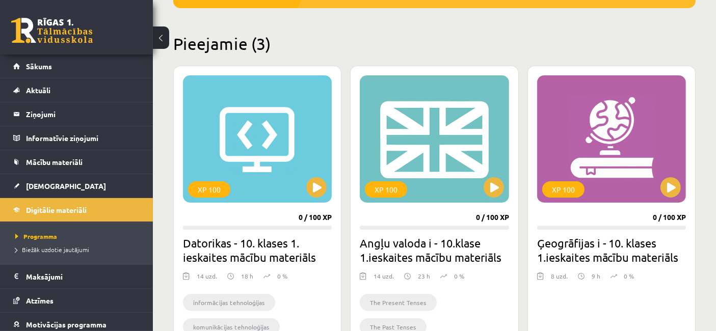
scroll to position [192, 0]
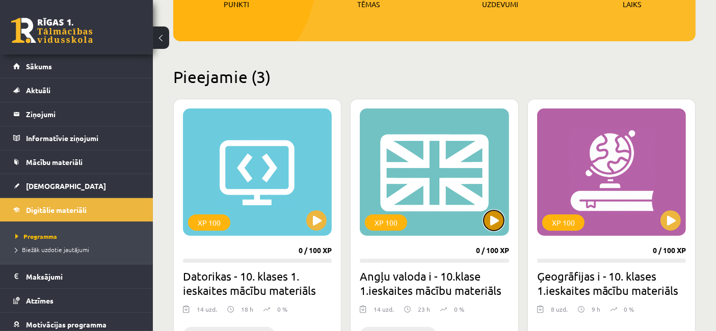
click at [489, 228] on button at bounding box center [494, 220] width 20 height 20
click at [432, 208] on div "XP 100" at bounding box center [434, 172] width 149 height 127
click at [493, 232] on div "XP 100" at bounding box center [434, 172] width 149 height 127
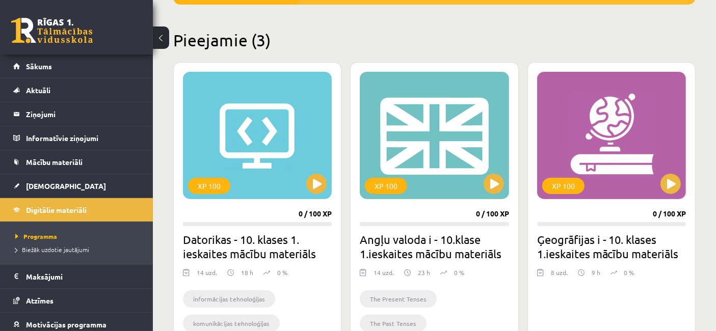
scroll to position [209, 0]
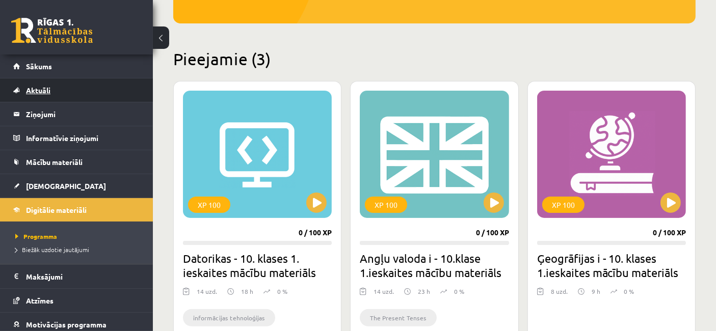
click at [53, 84] on link "Aktuāli" at bounding box center [76, 89] width 127 height 23
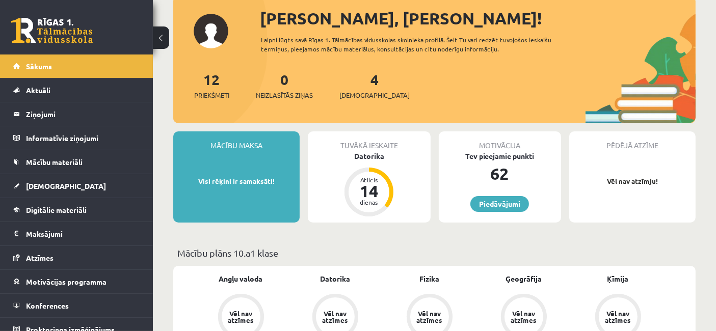
scroll to position [64, 0]
click at [521, 201] on link "Piedāvājumi" at bounding box center [499, 204] width 59 height 16
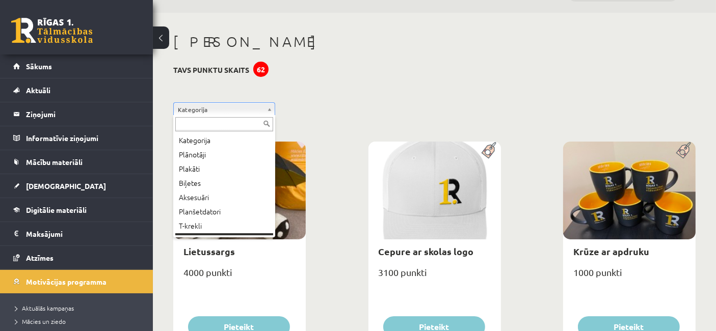
scroll to position [12, 0]
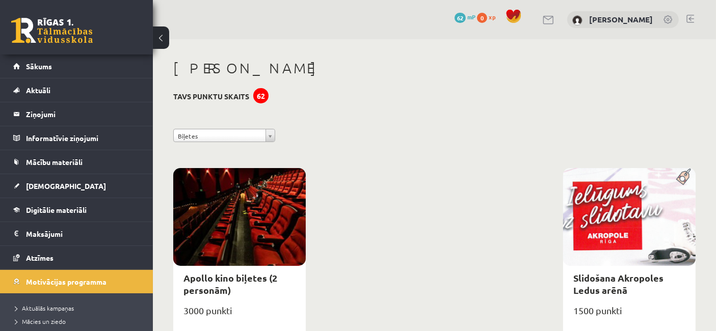
click at [256, 92] on div "62" at bounding box center [260, 95] width 15 height 15
click at [38, 85] on link "Aktuāli" at bounding box center [76, 89] width 127 height 23
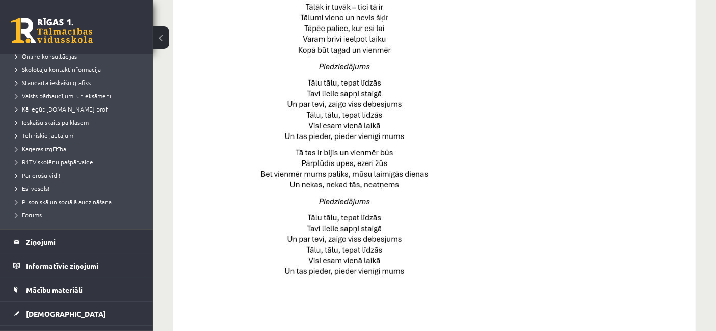
scroll to position [102, 0]
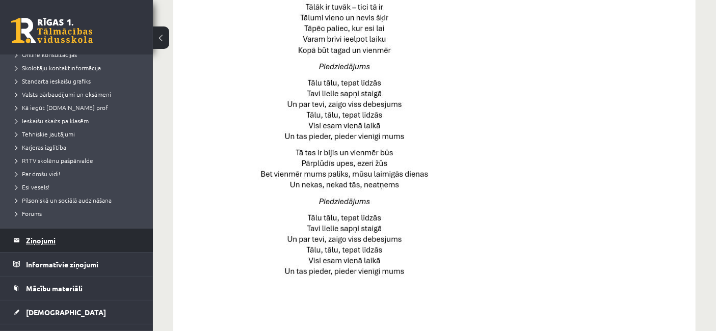
click at [41, 241] on legend "Ziņojumi 0" at bounding box center [83, 240] width 114 height 23
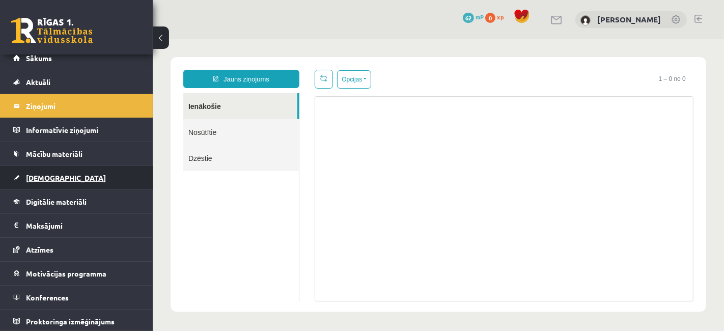
click at [49, 174] on span "[DEMOGRAPHIC_DATA]" at bounding box center [66, 177] width 80 height 9
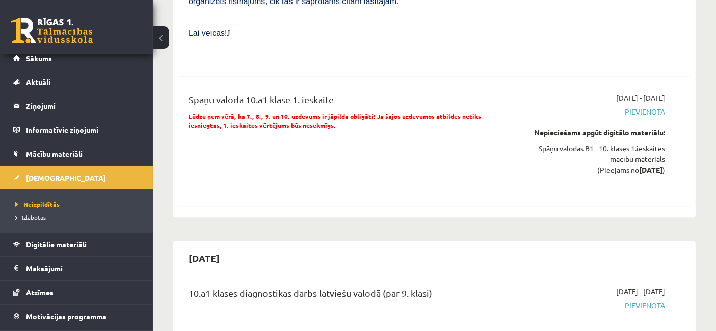
scroll to position [2364, 0]
click at [31, 245] on span "Digitālie materiāli" at bounding box center [56, 244] width 61 height 9
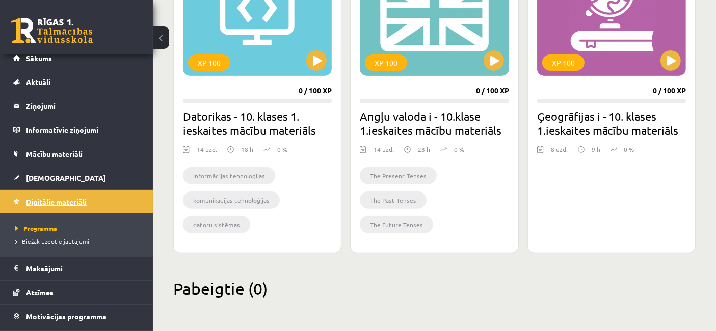
scroll to position [351, 0]
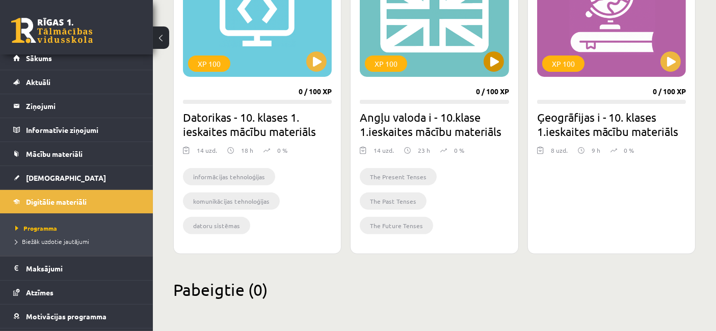
click at [495, 75] on div "XP 100" at bounding box center [434, 13] width 149 height 127
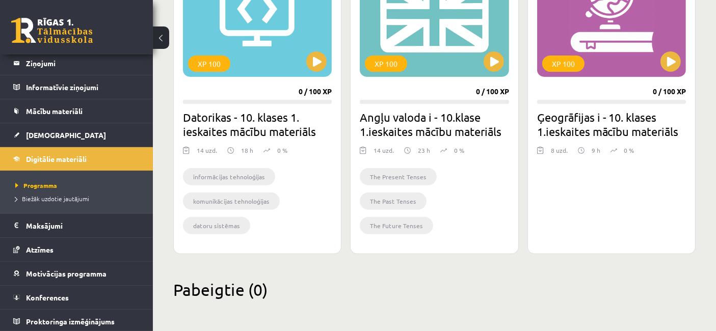
scroll to position [51, 0]
click at [64, 298] on span "Konferences" at bounding box center [47, 297] width 43 height 9
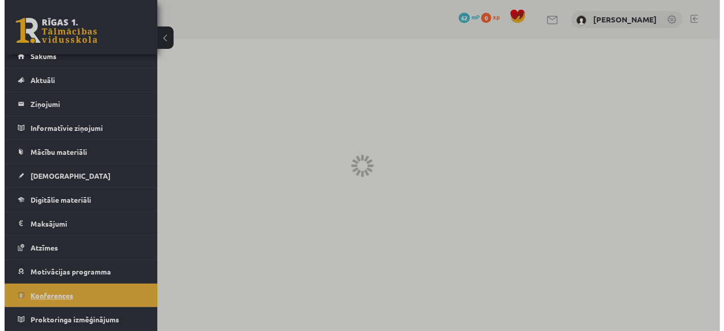
scroll to position [8, 0]
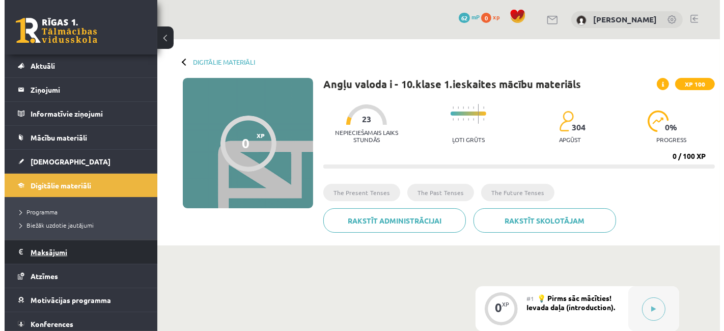
scroll to position [51, 0]
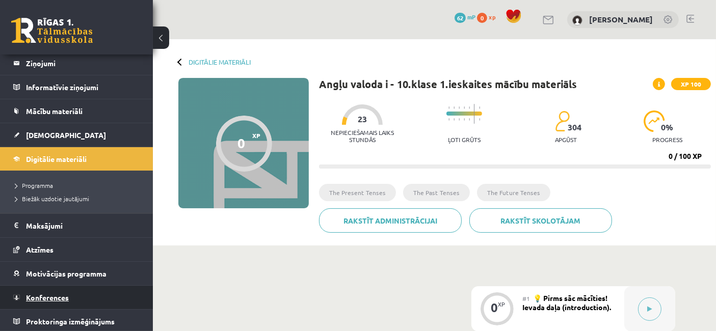
click at [67, 287] on link "Konferences" at bounding box center [76, 297] width 127 height 23
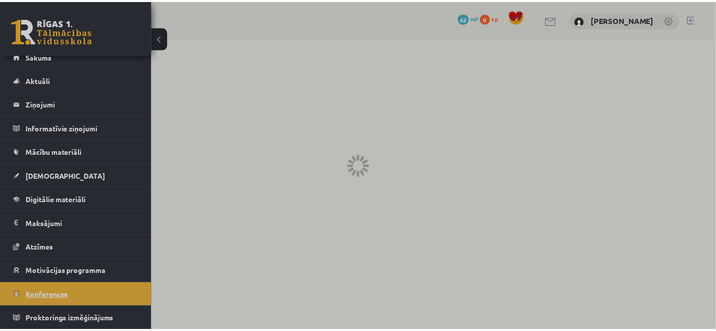
scroll to position [8, 0]
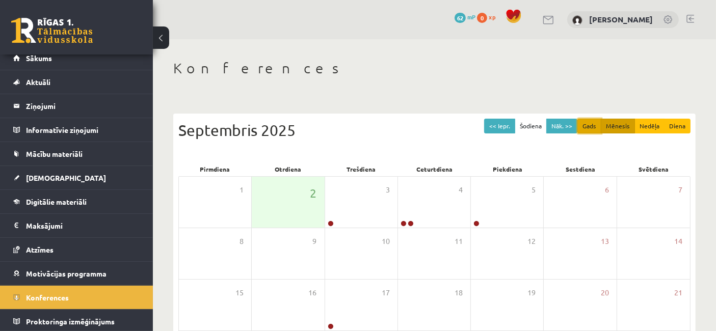
drag, startPoint x: 583, startPoint y: 123, endPoint x: 538, endPoint y: 77, distance: 64.1
click at [583, 123] on button "Gads" at bounding box center [589, 126] width 24 height 15
click at [593, 75] on h1 "Konferences" at bounding box center [434, 68] width 522 height 17
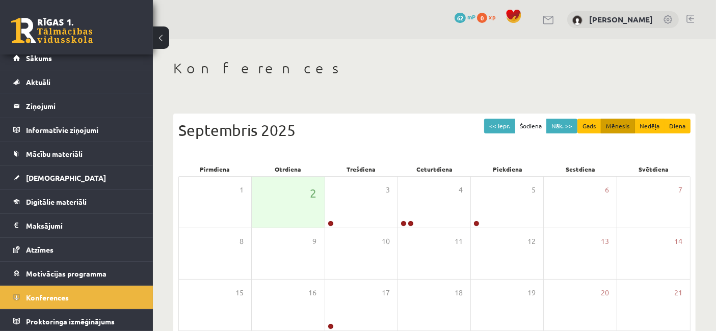
click at [673, 99] on div "Konferences << Iepr. Šodiena Nāk. >> Gads Mēnesis Nedēļa Diena [DATE] Pirmdiena…" at bounding box center [434, 262] width 563 height 447
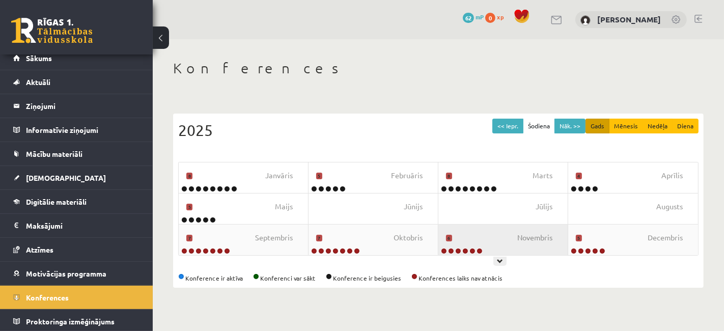
click at [496, 261] on div at bounding box center [500, 261] width 13 height 9
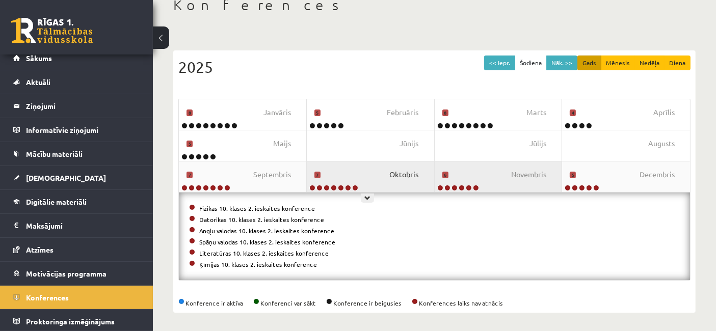
scroll to position [64, 0]
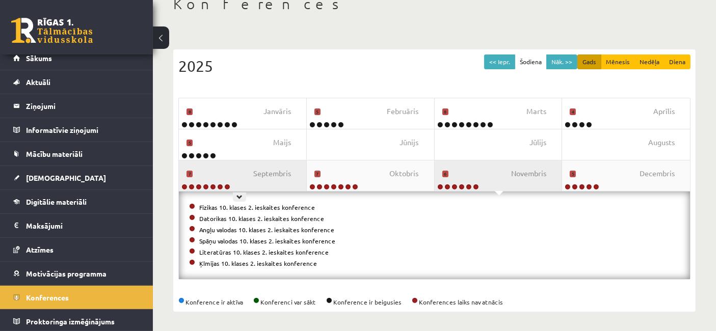
click at [292, 179] on div "[DATE]" at bounding box center [243, 175] width 128 height 31
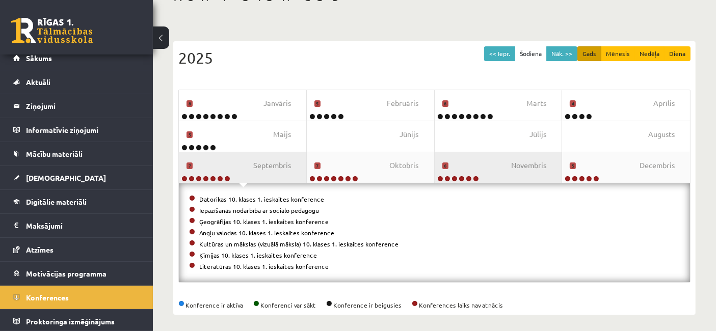
scroll to position [75, 0]
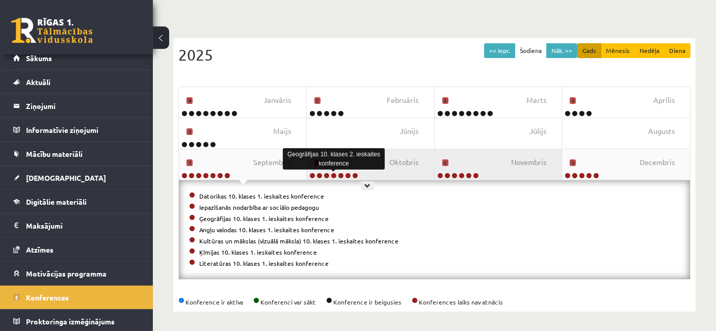
click at [335, 176] on link at bounding box center [334, 176] width 6 height 6
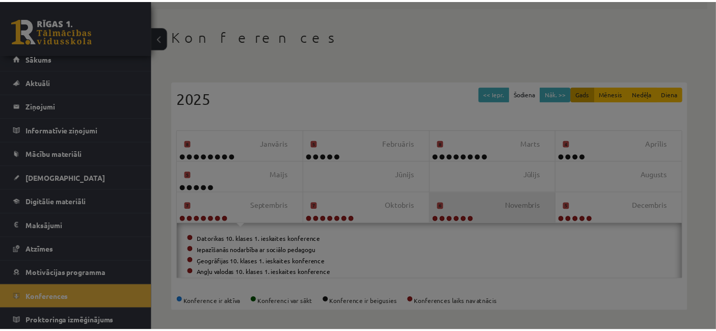
scroll to position [0, 0]
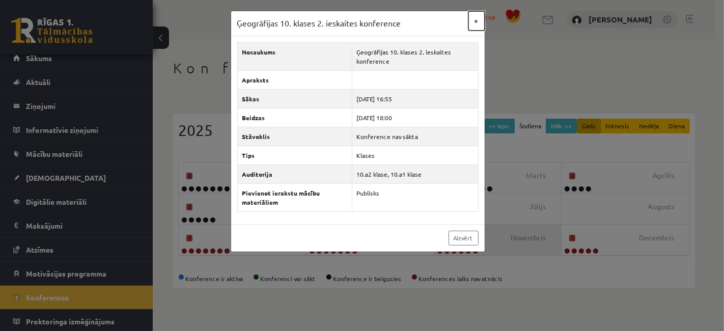
click at [475, 21] on button "×" at bounding box center [477, 20] width 16 height 19
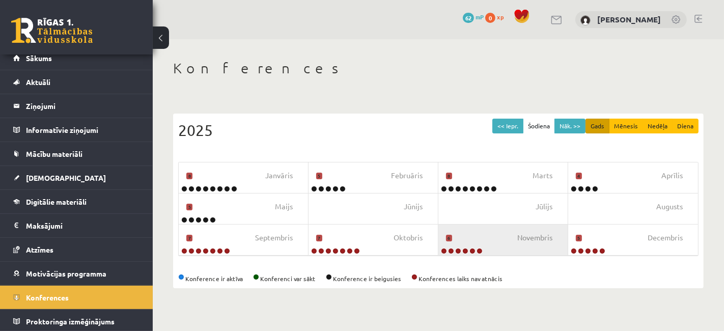
click at [370, 258] on div "<< Iepr. Šodiena Nāk. >> Gads Mēnesis Nedēļa Diena 2025 Janvāris 8 Februāris 5 …" at bounding box center [438, 201] width 531 height 175
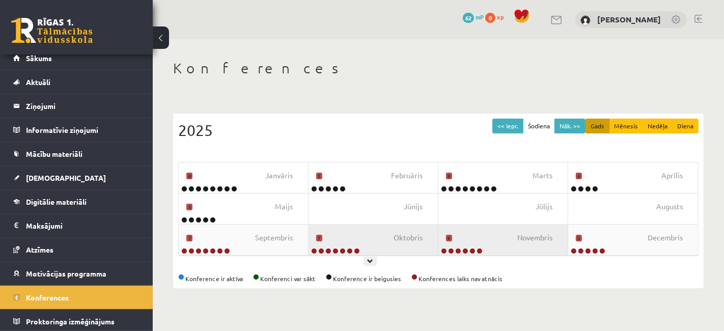
click at [367, 252] on div "Oktobris 7" at bounding box center [374, 240] width 130 height 31
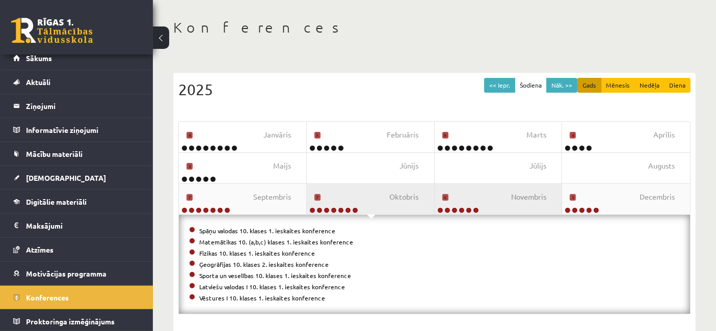
scroll to position [42, 0]
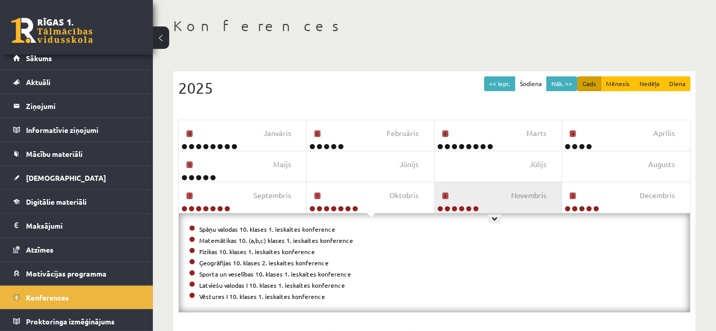
click at [493, 200] on div "Novembris 6" at bounding box center [499, 197] width 128 height 31
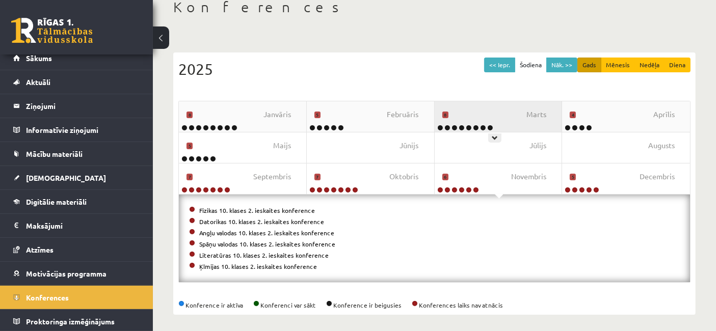
scroll to position [64, 0]
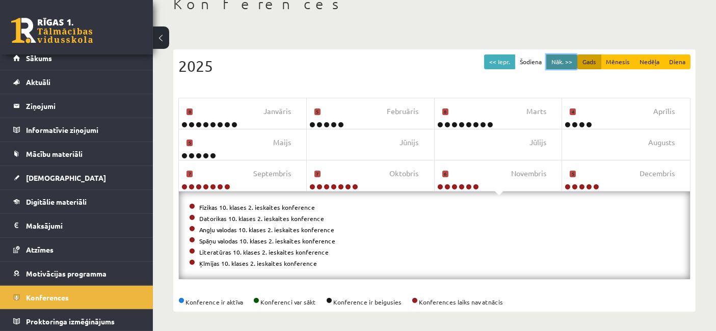
click at [567, 61] on button "Nāk. >>" at bounding box center [561, 62] width 31 height 15
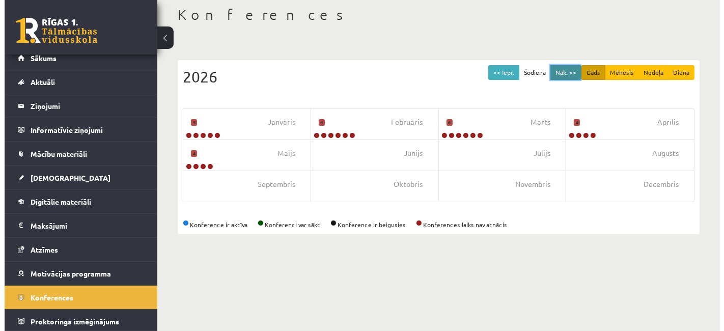
scroll to position [0, 0]
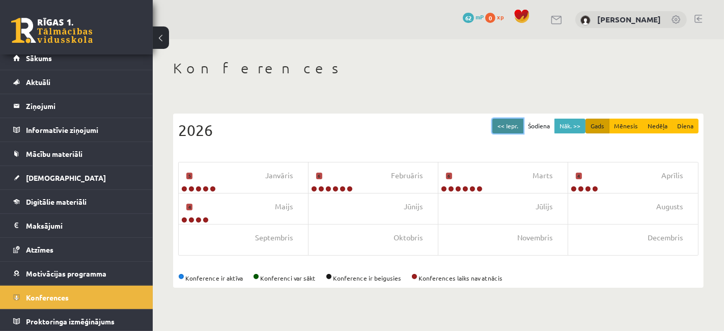
click at [502, 124] on button "<< Iepr." at bounding box center [508, 126] width 31 height 15
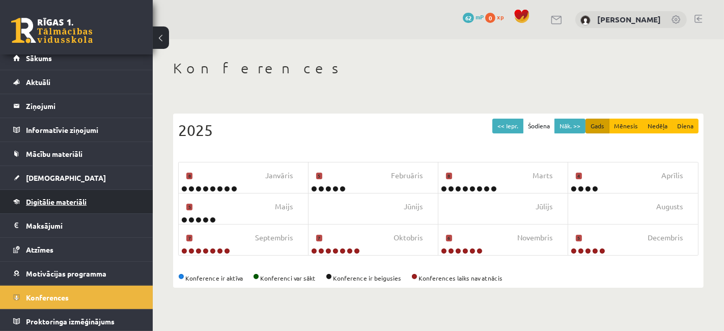
click at [75, 197] on span "Digitālie materiāli" at bounding box center [56, 201] width 61 height 9
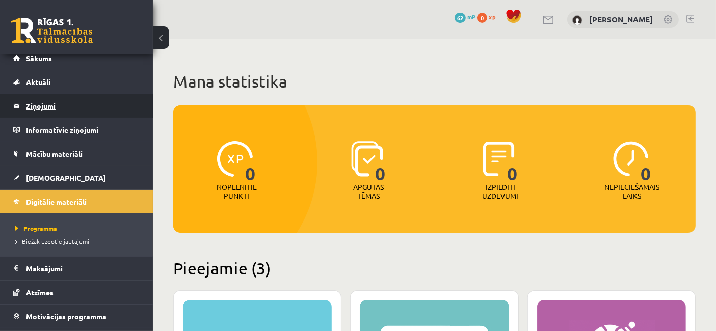
click at [78, 110] on legend "Ziņojumi 0" at bounding box center [83, 105] width 114 height 23
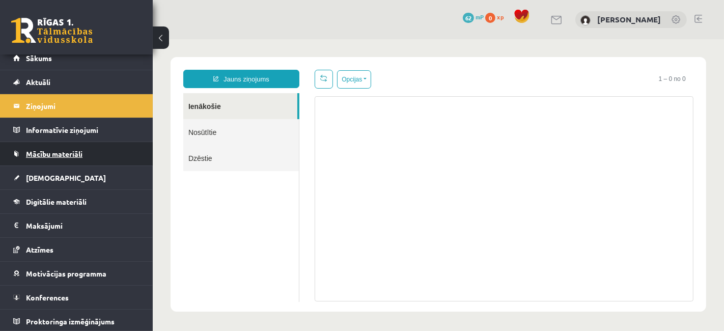
click at [77, 160] on link "Mācību materiāli" at bounding box center [76, 153] width 127 height 23
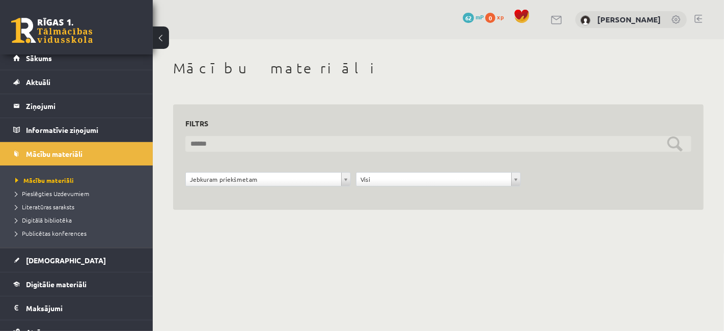
click at [320, 145] on input "text" at bounding box center [438, 144] width 506 height 16
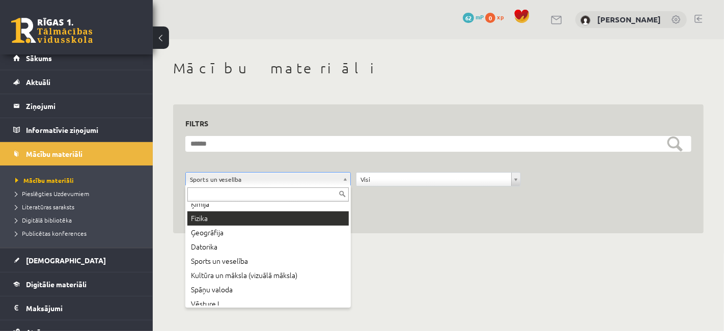
scroll to position [83, 0]
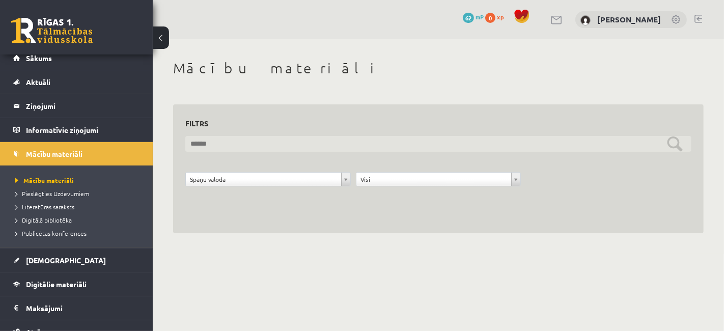
click at [508, 144] on input "text" at bounding box center [438, 144] width 506 height 16
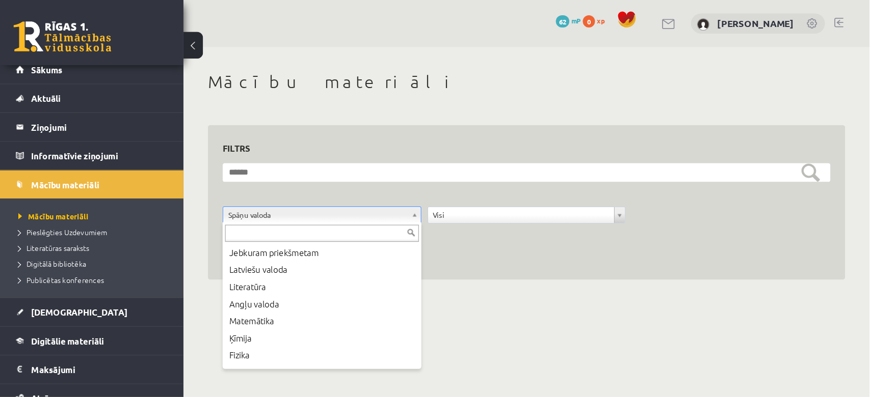
scroll to position [69, 0]
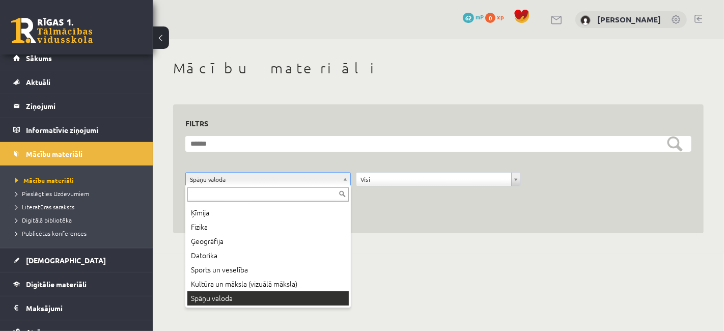
click at [234, 293] on body "0 Dāvanas 62 mP 0 xp Anastasija Dirdina Sākums Aktuāli Kā mācīties eSKOLĀ Konta…" at bounding box center [362, 165] width 724 height 331
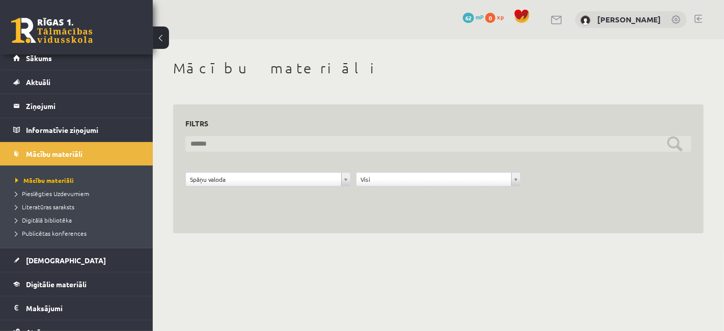
click at [376, 143] on input "text" at bounding box center [438, 144] width 506 height 16
type input "*"
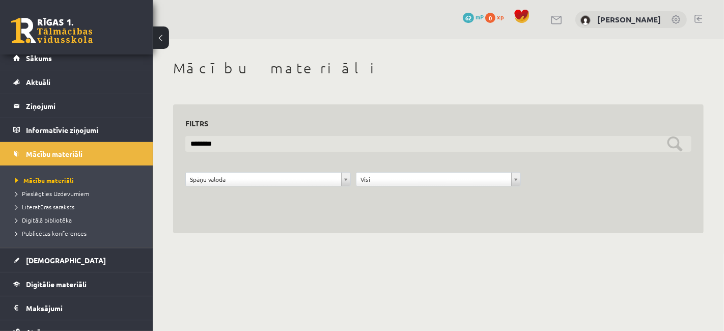
type input "********"
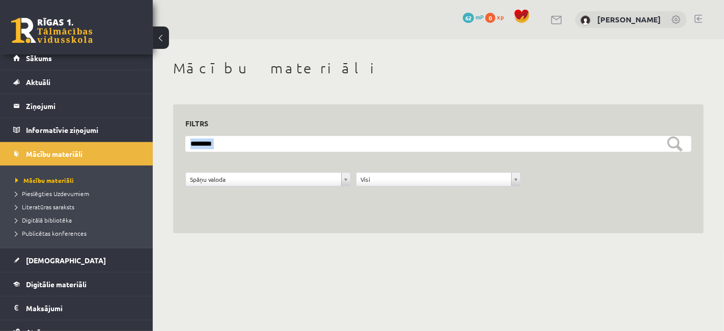
drag, startPoint x: 674, startPoint y: 156, endPoint x: 674, endPoint y: 148, distance: 8.2
click at [674, 148] on form "**********" at bounding box center [438, 167] width 506 height 62
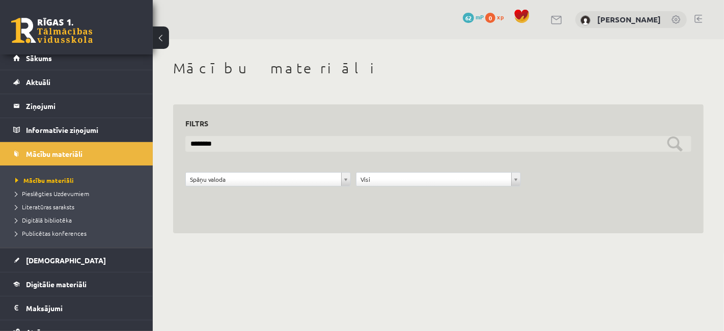
click at [674, 148] on input "********" at bounding box center [438, 144] width 506 height 16
click at [230, 137] on input "text" at bounding box center [438, 144] width 506 height 16
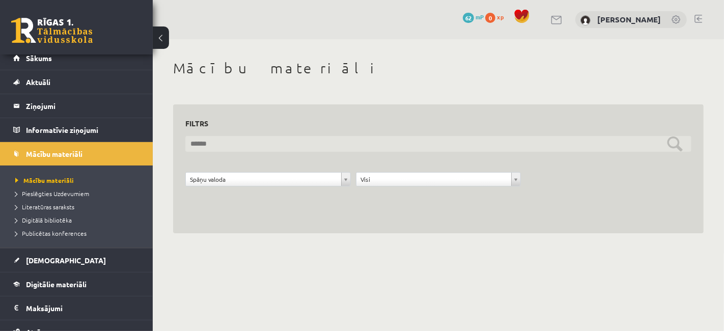
click at [230, 137] on input "text" at bounding box center [438, 144] width 506 height 16
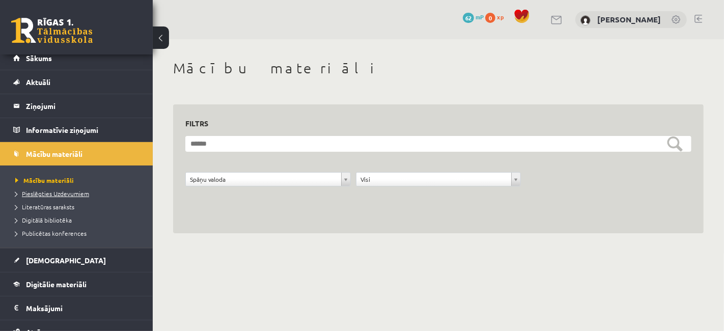
click at [78, 192] on span "Pieslēgties Uzdevumiem" at bounding box center [52, 194] width 74 height 8
click at [64, 223] on link "Digitālā bibliotēka" at bounding box center [78, 220] width 127 height 9
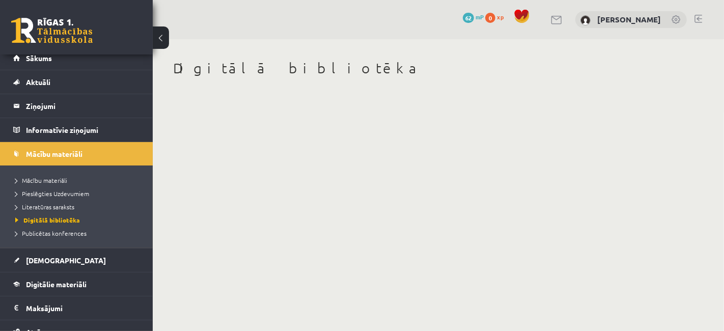
click at [53, 174] on li "Mācību materiāli" at bounding box center [78, 180] width 127 height 13
click at [57, 179] on span "Mācību materiāli" at bounding box center [44, 180] width 59 height 8
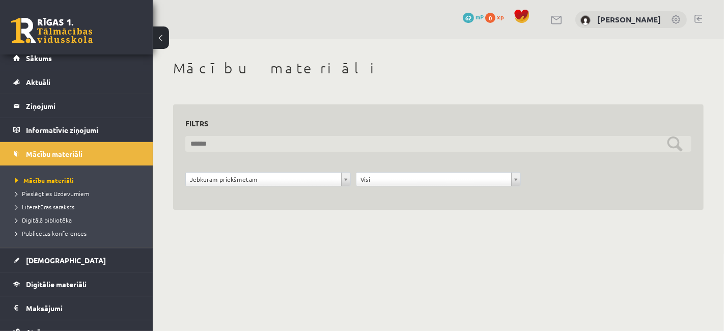
click at [202, 144] on input "text" at bounding box center [438, 144] width 506 height 16
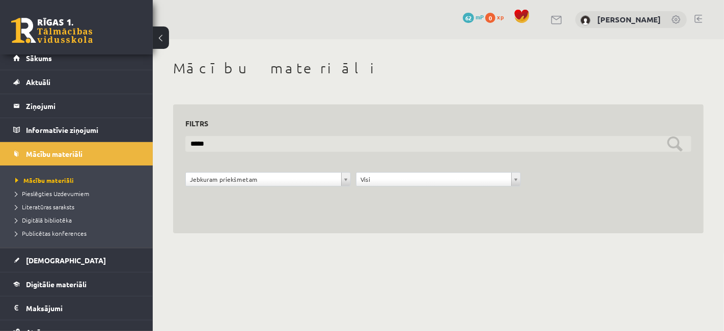
type input "*****"
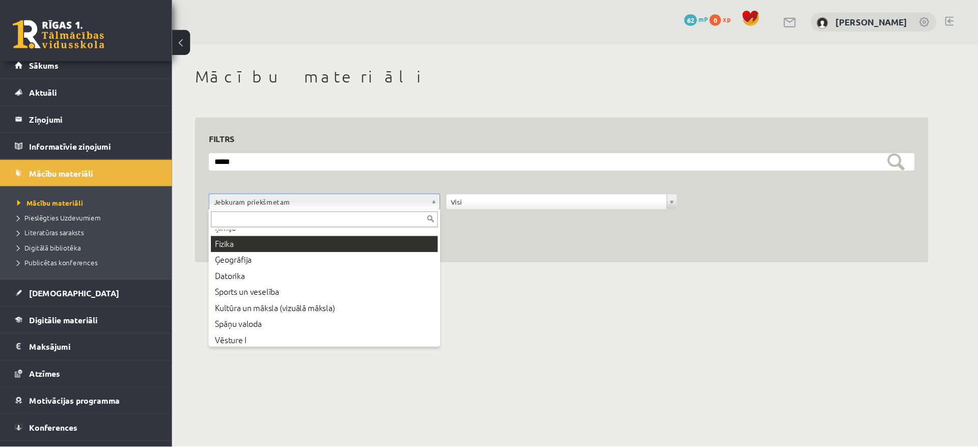
scroll to position [84, 0]
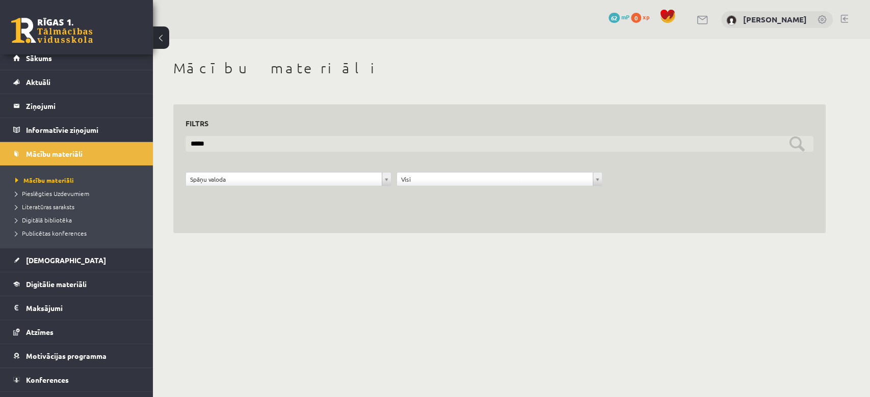
click at [715, 139] on input "*****" at bounding box center [499, 144] width 628 height 16
click at [698, 142] on input "text" at bounding box center [499, 144] width 628 height 16
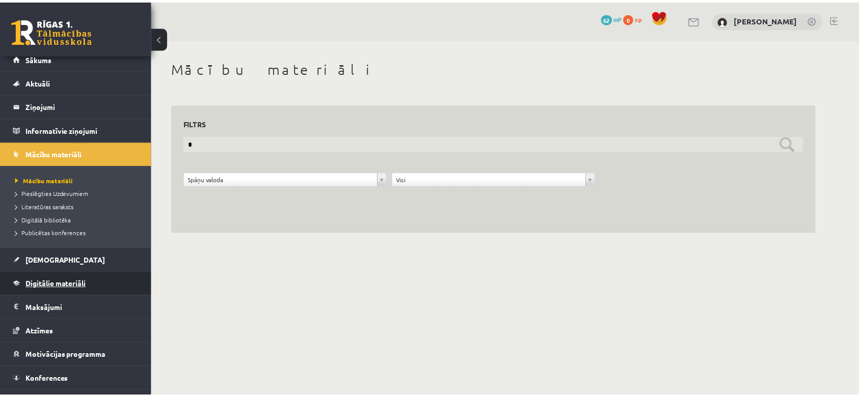
scroll to position [0, 0]
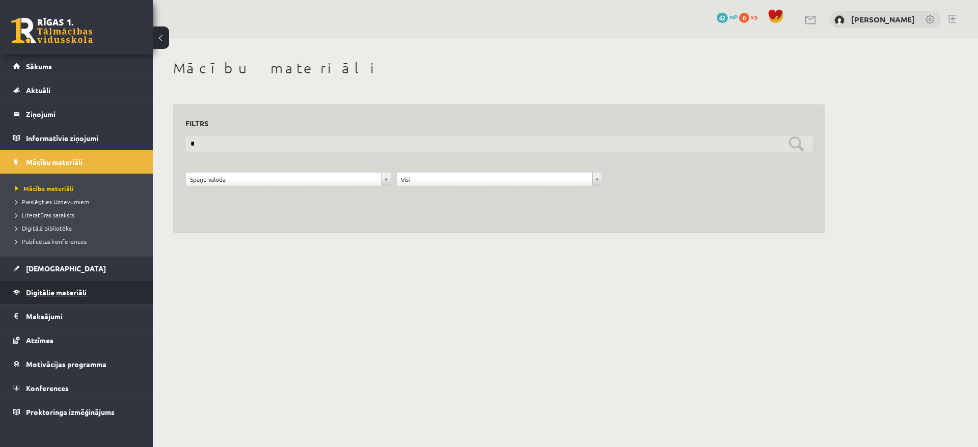
type input "*"
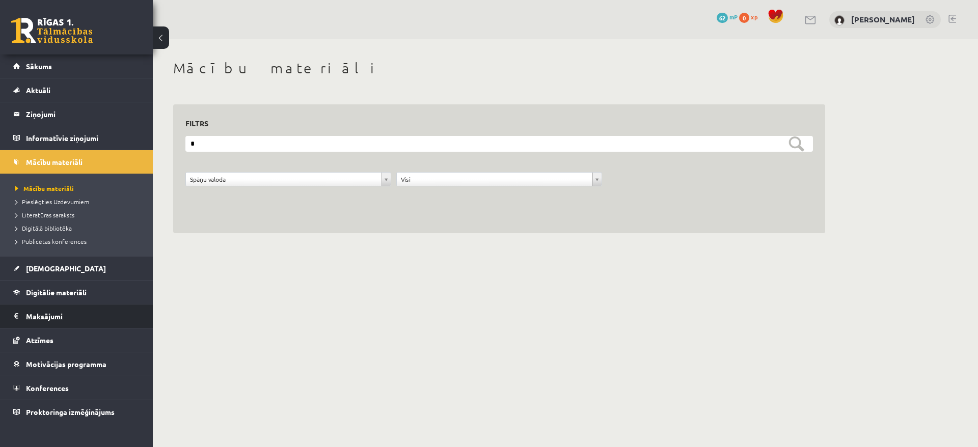
drag, startPoint x: 113, startPoint y: 285, endPoint x: 127, endPoint y: 321, distance: 38.4
click at [127, 321] on legend "Maksājumi 0" at bounding box center [83, 316] width 114 height 23
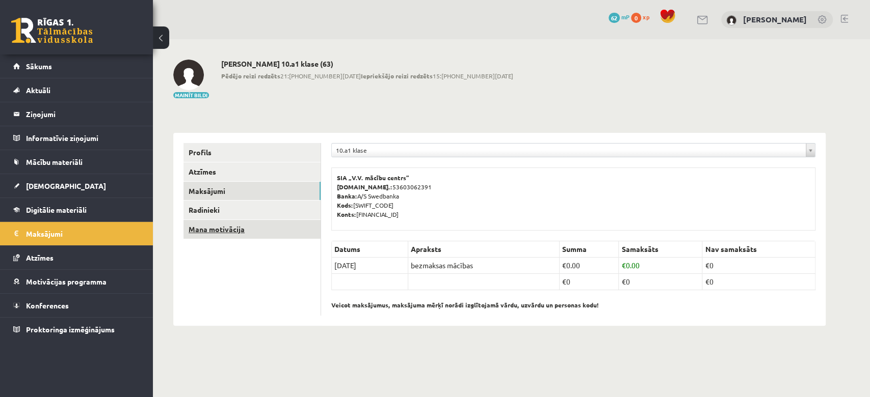
click at [245, 228] on link "Mana motivācija" at bounding box center [251, 229] width 137 height 19
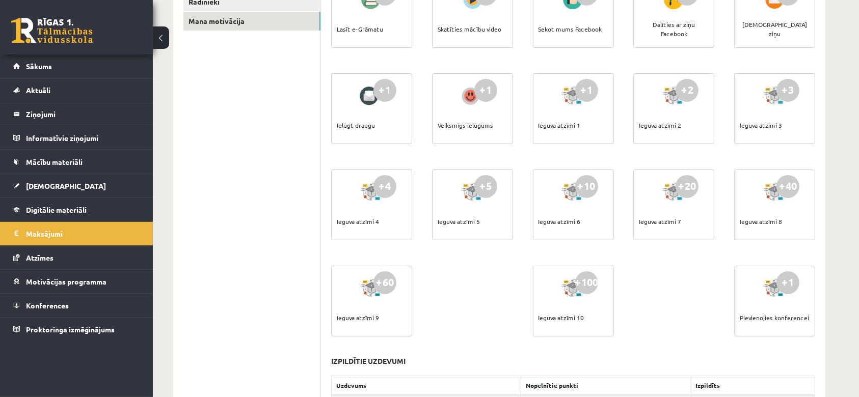
scroll to position [200, 0]
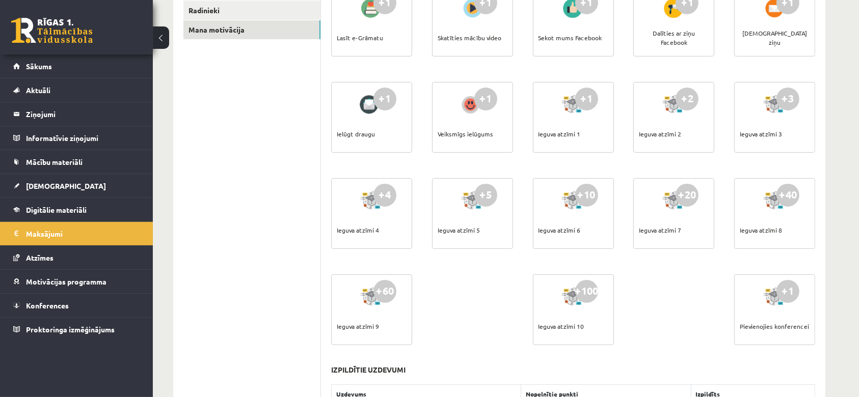
click at [392, 312] on div "+60 Ieguva atzīmi 9" at bounding box center [371, 310] width 81 height 71
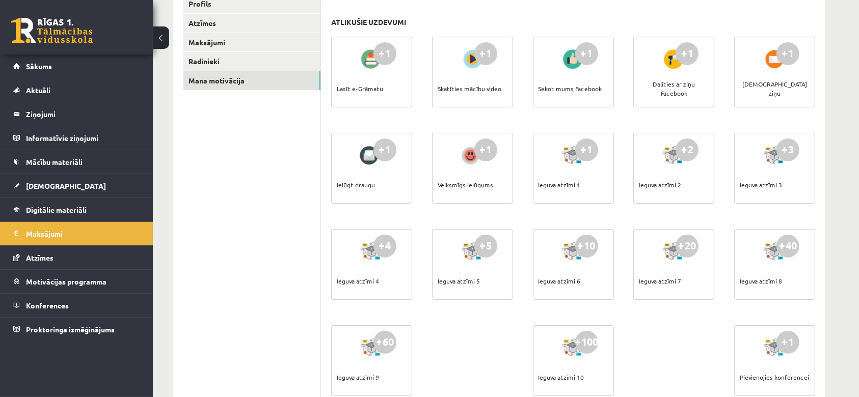
scroll to position [204, 0]
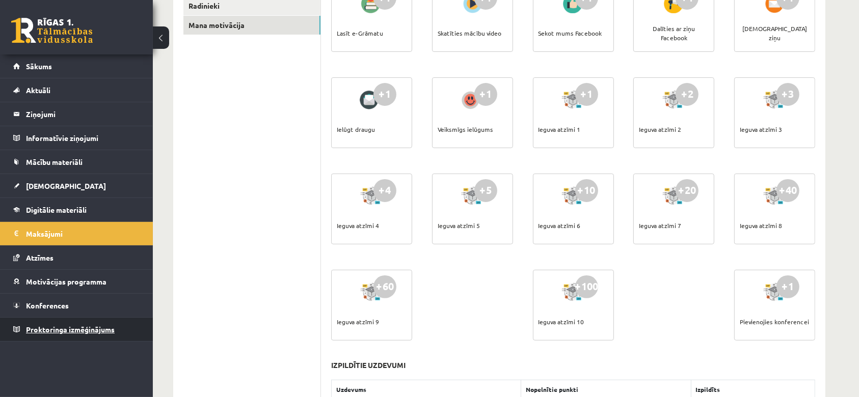
click at [57, 323] on link "Proktoringa izmēģinājums" at bounding box center [76, 329] width 127 height 23
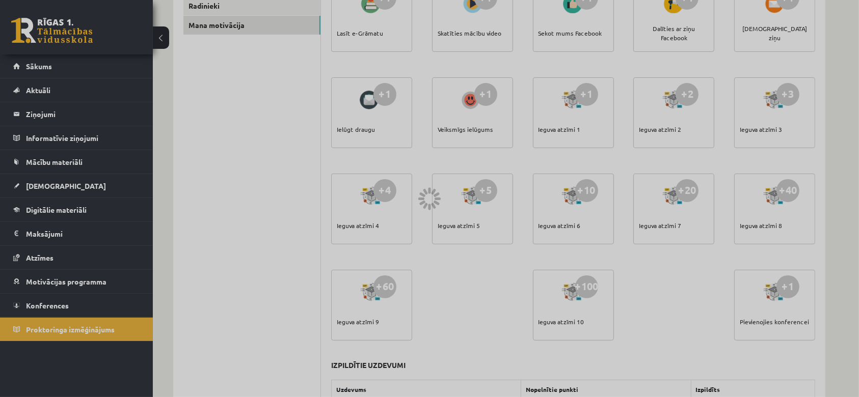
click at [33, 60] on div at bounding box center [429, 198] width 859 height 397
click at [211, 80] on div at bounding box center [429, 198] width 859 height 397
click at [191, 151] on div at bounding box center [429, 198] width 859 height 397
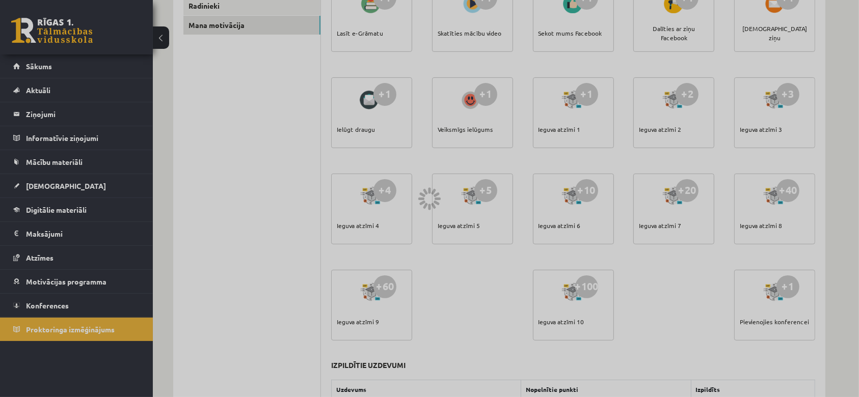
click at [191, 151] on div at bounding box center [429, 198] width 859 height 397
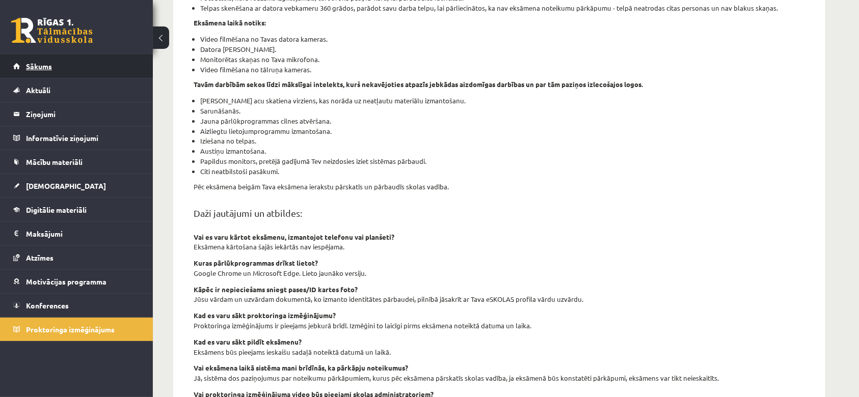
click at [42, 64] on span "Sākums" at bounding box center [39, 66] width 26 height 9
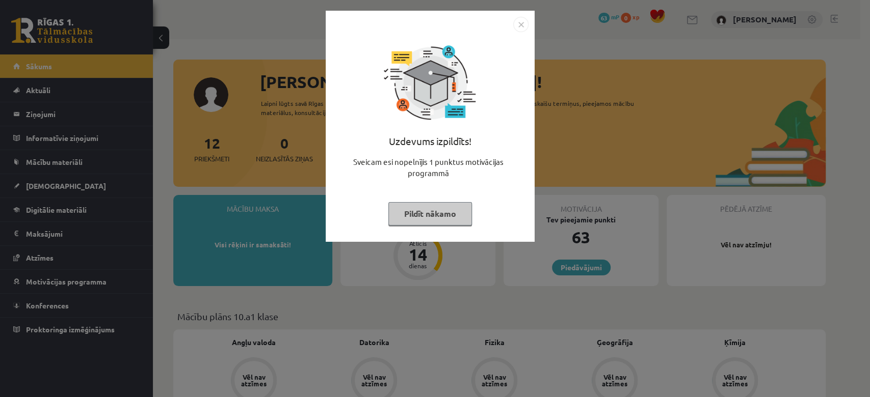
click at [518, 22] on img "Close" at bounding box center [520, 24] width 15 height 15
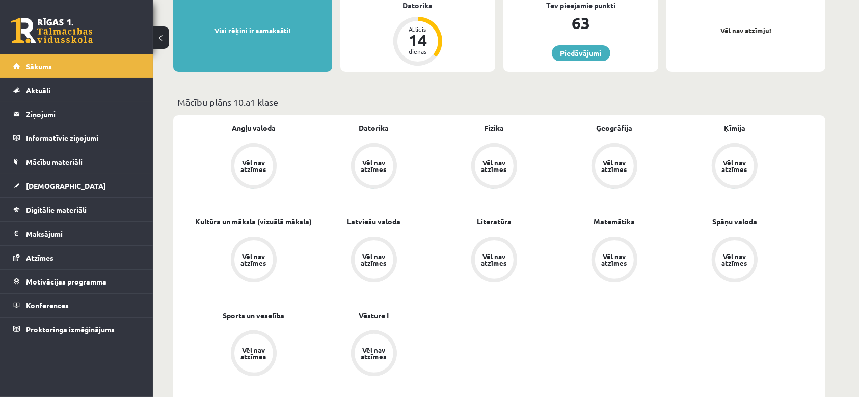
scroll to position [243, 0]
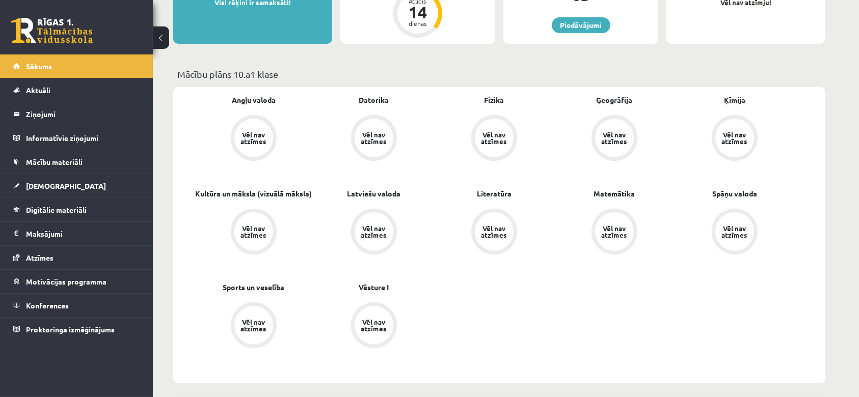
click at [738, 241] on div "Vēl nav atzīmes" at bounding box center [734, 231] width 39 height 39
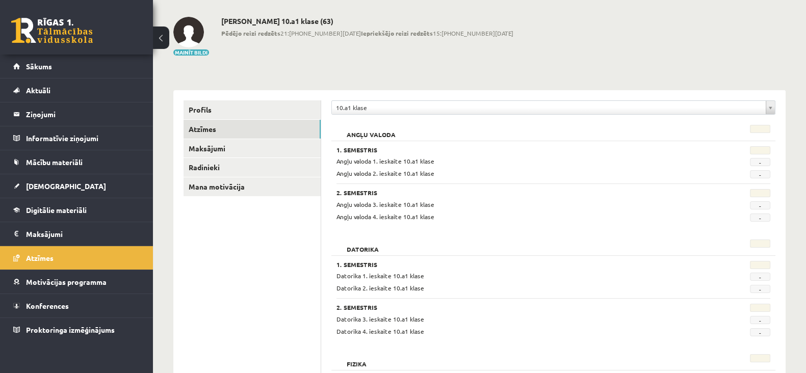
scroll to position [139, 0]
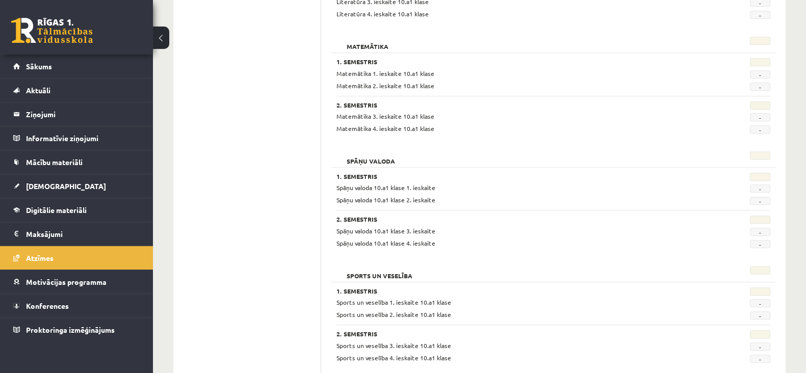
scroll to position [1014, 0]
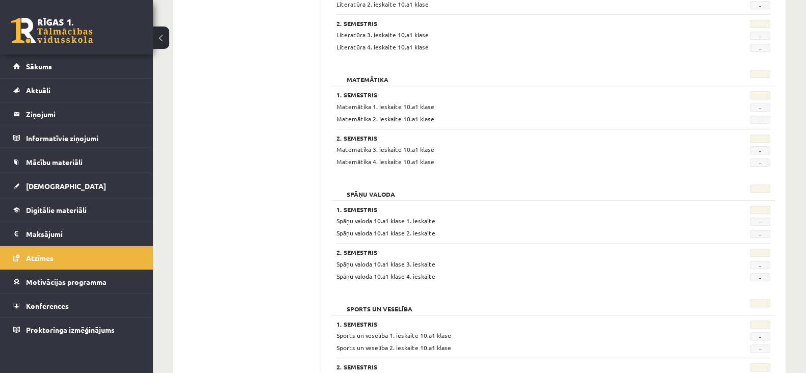
click at [367, 192] on h2 "Spāņu valoda" at bounding box center [370, 189] width 69 height 10
click at [354, 207] on h3 "1. Semestris" at bounding box center [515, 209] width 359 height 7
click at [363, 195] on h2 "Spāņu valoda" at bounding box center [370, 189] width 69 height 10
click at [366, 189] on h2 "Spāņu valoda" at bounding box center [370, 189] width 69 height 10
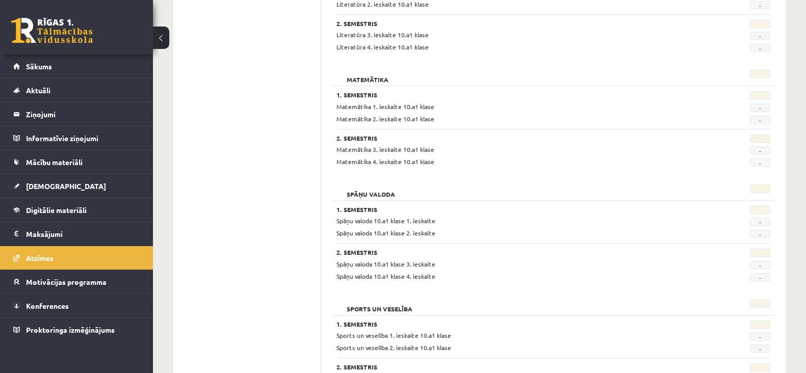
click at [366, 189] on h2 "Spāņu valoda" at bounding box center [370, 189] width 69 height 10
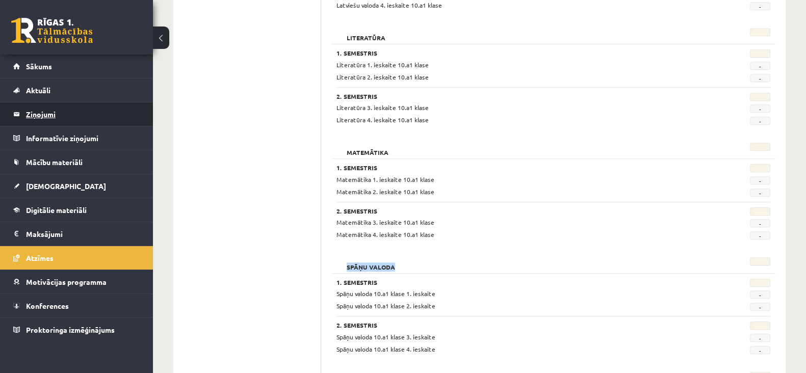
scroll to position [786, 0]
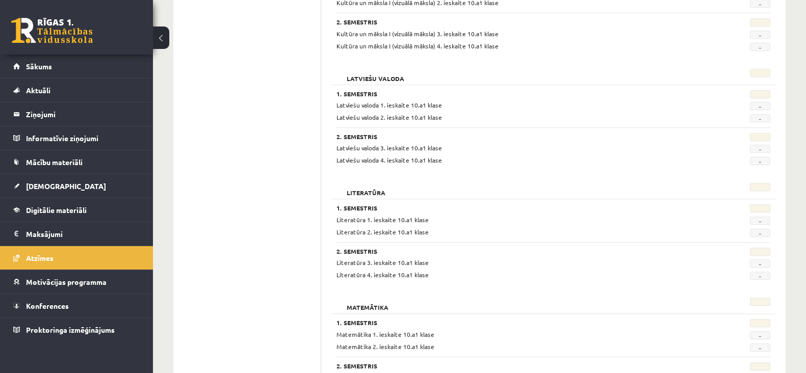
click at [154, 46] on button at bounding box center [161, 37] width 16 height 22
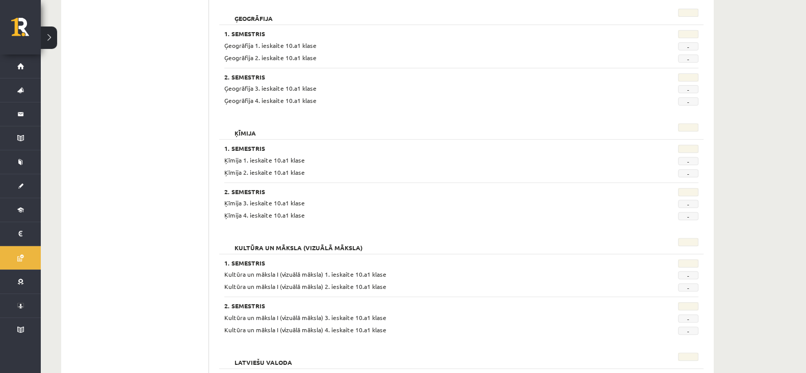
scroll to position [356, 0]
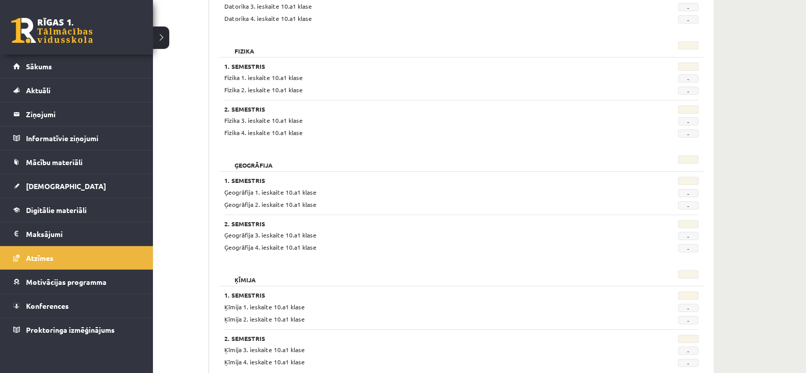
click at [46, 37] on link at bounding box center [52, 30] width 82 height 25
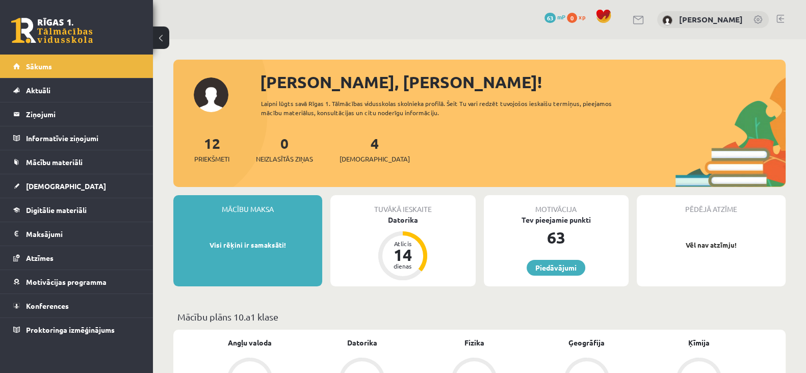
click at [568, 21] on span "0" at bounding box center [572, 18] width 10 height 10
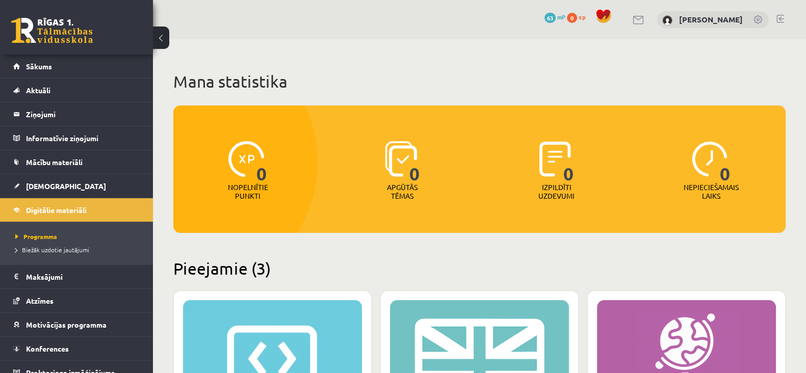
click at [756, 19] on link at bounding box center [758, 20] width 10 height 10
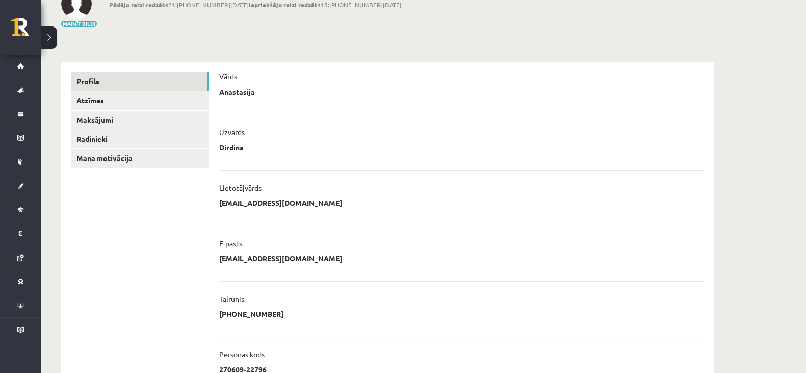
scroll to position [91, 0]
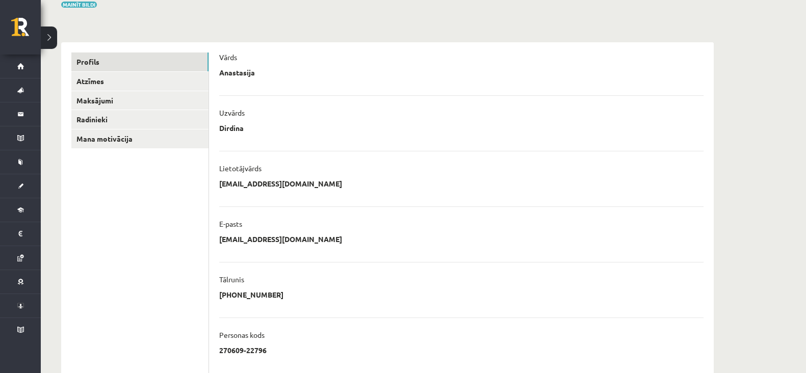
click at [319, 160] on li "**********" at bounding box center [461, 172] width 484 height 43
click at [297, 182] on p "[EMAIL_ADDRESS][DOMAIN_NAME]" at bounding box center [280, 183] width 123 height 9
drag, startPoint x: 267, startPoint y: 184, endPoint x: 212, endPoint y: 184, distance: 54.5
click at [212, 184] on div "**********" at bounding box center [461, 272] width 504 height 461
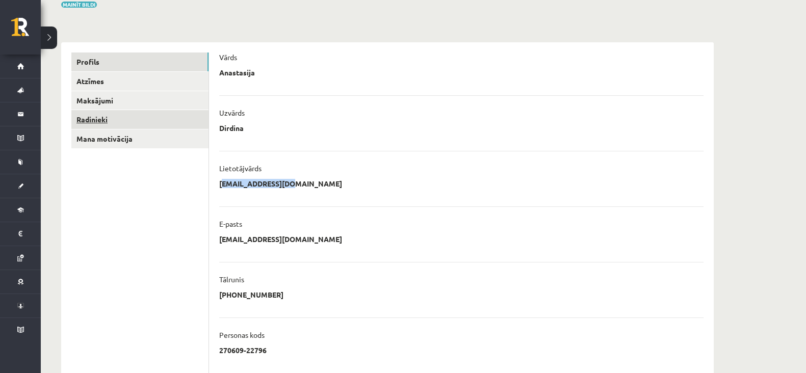
click at [99, 117] on link "Radinieki" at bounding box center [139, 119] width 137 height 19
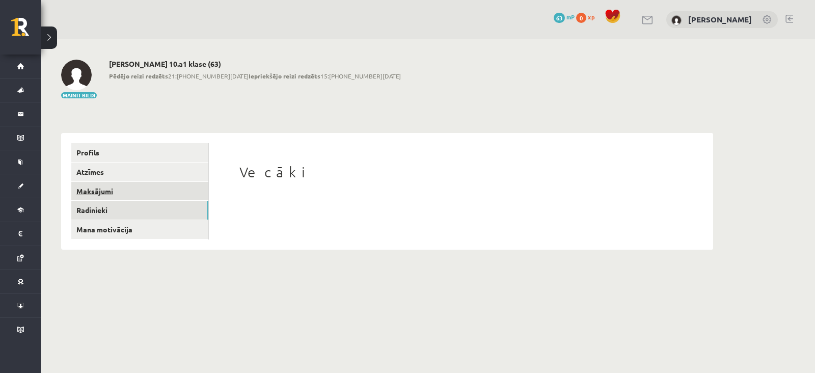
click at [99, 187] on link "Maksājumi" at bounding box center [139, 191] width 137 height 19
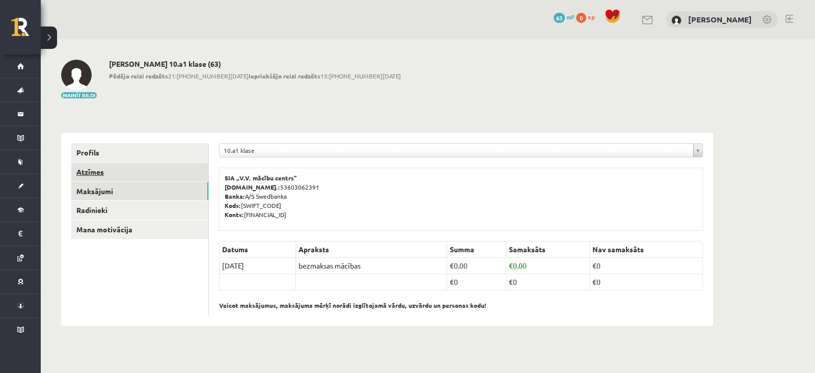
click at [94, 169] on link "Atzīmes" at bounding box center [139, 172] width 137 height 19
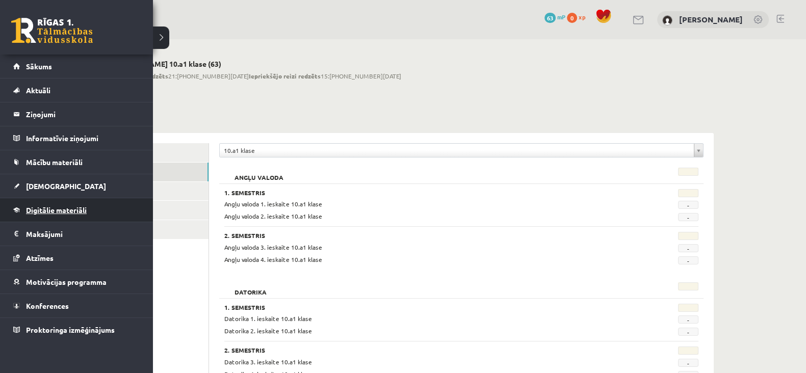
click at [49, 215] on link "Digitālie materiāli" at bounding box center [76, 209] width 127 height 23
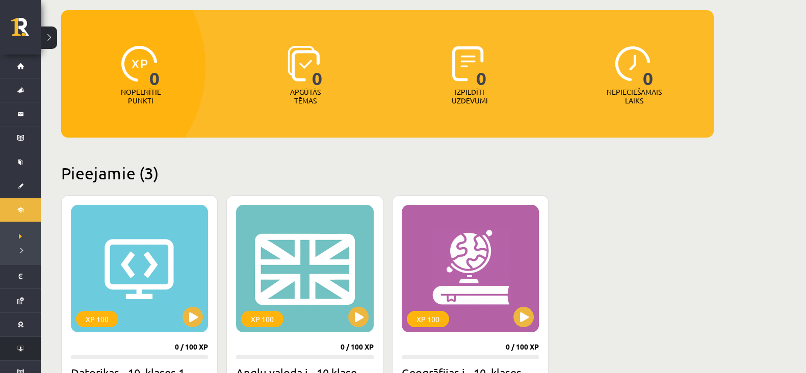
scroll to position [98, 0]
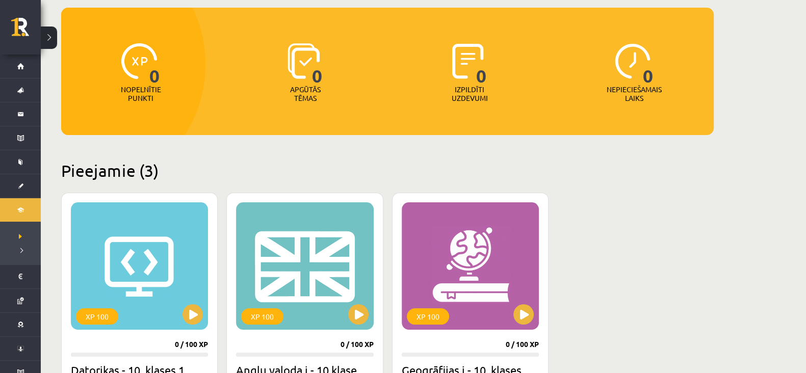
click at [49, 33] on button at bounding box center [49, 37] width 16 height 22
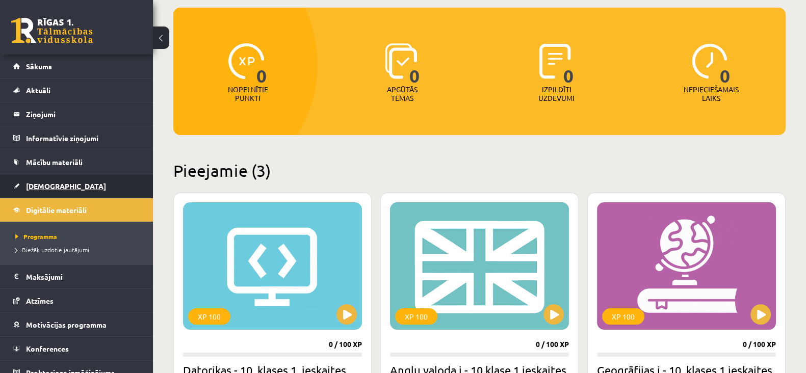
scroll to position [10, 0]
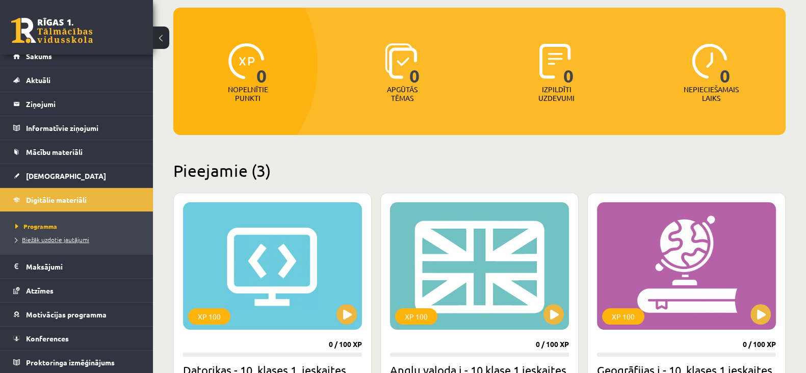
click at [57, 239] on span "Biežāk uzdotie jautājumi" at bounding box center [52, 239] width 74 height 8
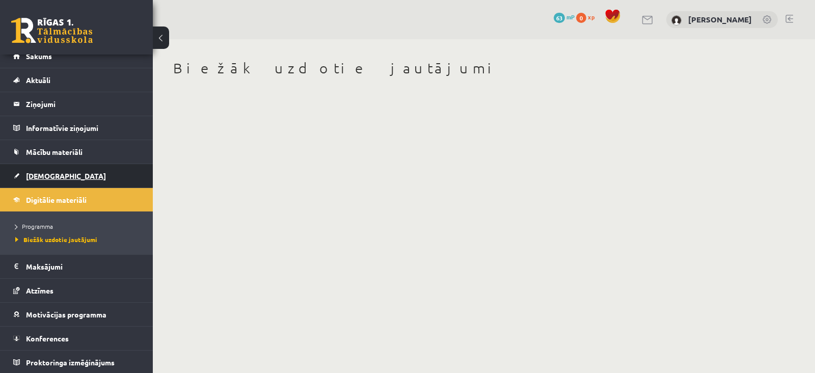
click at [48, 172] on span "[DEMOGRAPHIC_DATA]" at bounding box center [66, 175] width 80 height 9
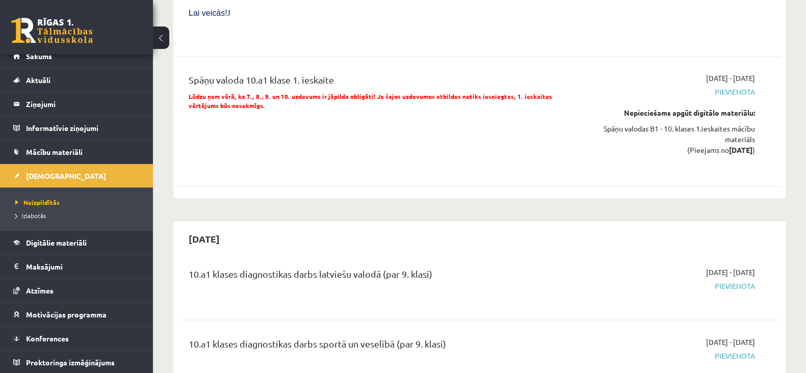
scroll to position [2232, 0]
click at [726, 123] on div "Spāņu valodas B1 - 10. klases 1.ieskaites mācību materiāls (Pieejams no [DATE] )" at bounding box center [665, 139] width 178 height 32
click at [660, 107] on div "Nepieciešams apgūt digitālo materiālu:" at bounding box center [665, 112] width 178 height 11
click at [74, 332] on link "Konferences" at bounding box center [76, 338] width 127 height 23
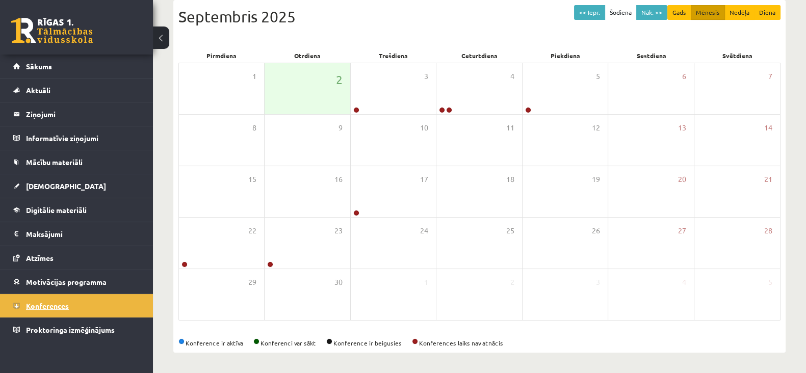
scroll to position [114, 0]
click at [656, 11] on button "Nāk. >>" at bounding box center [651, 12] width 31 height 15
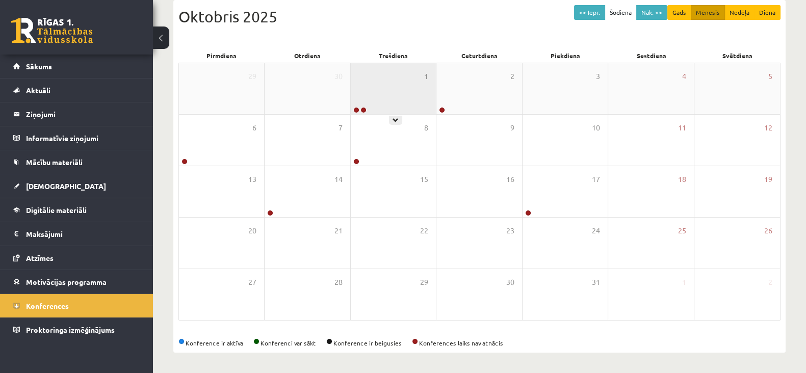
click at [402, 90] on div "1" at bounding box center [393, 88] width 85 height 51
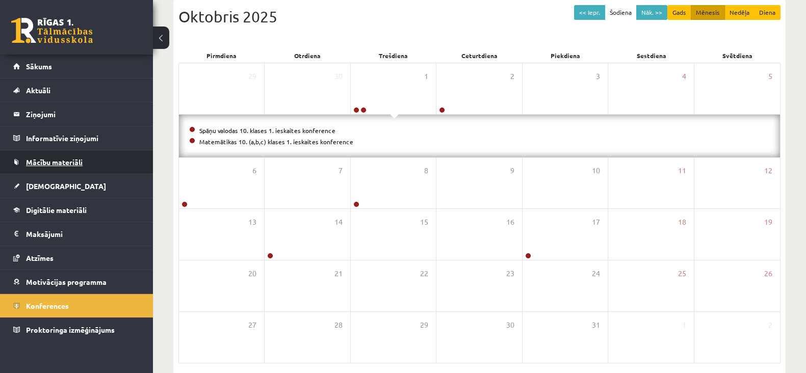
click at [37, 166] on link "Mācību materiāli" at bounding box center [76, 161] width 127 height 23
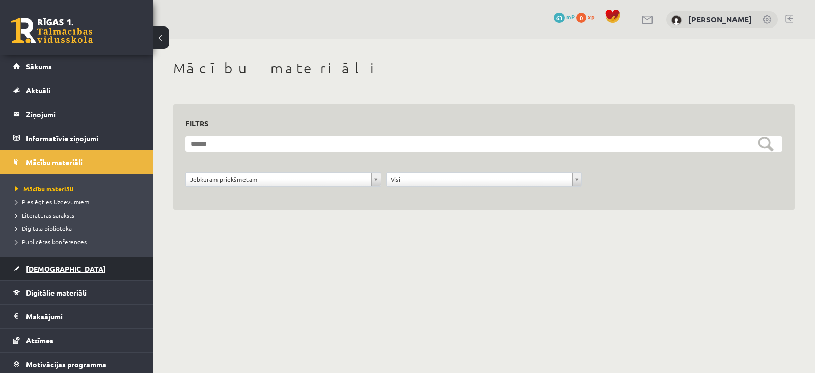
click at [29, 266] on span "[DEMOGRAPHIC_DATA]" at bounding box center [66, 268] width 80 height 9
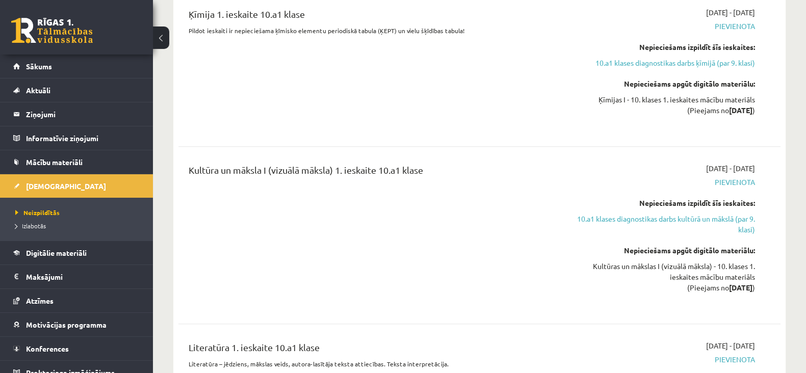
scroll to position [931, 0]
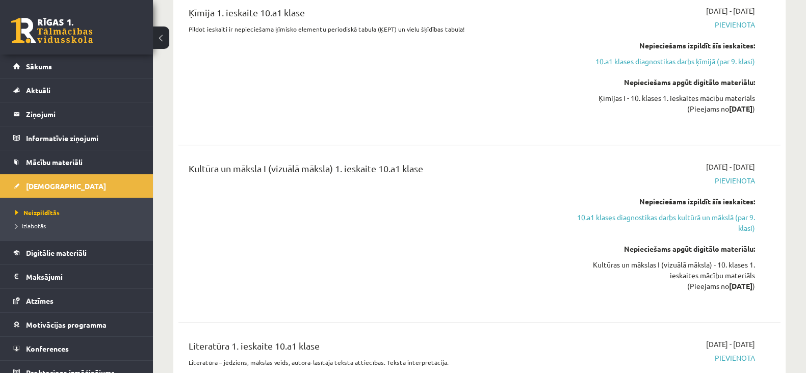
click at [481, 131] on div "10.a1 klases diagnostikas darbs ķīmijā (par 9. klasi) [DATE] - [DATE] [GEOGRAPH…" at bounding box center [479, 135] width 602 height 699
click at [517, 87] on div "Ķīmija 1. ieskaite 10.a1 klase Pildot ieskaiti ir nepieciešama ķīmisko elementu…" at bounding box center [375, 67] width 388 height 123
